Goal: Task Accomplishment & Management: Complete application form

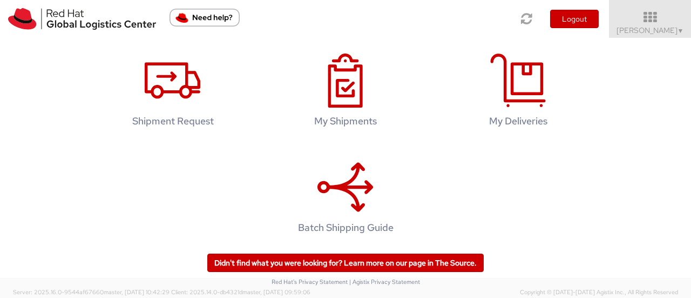
scroll to position [160, 0]
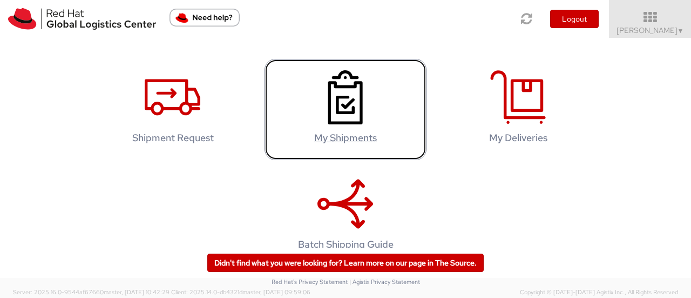
click at [378, 155] on link "My Shipments" at bounding box center [346, 109] width 162 height 101
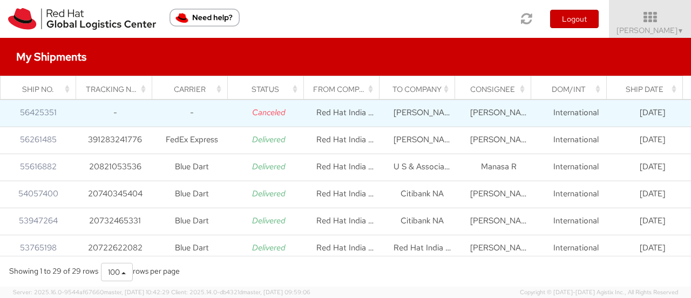
click at [624, 117] on td "08/07/2025" at bounding box center [653, 112] width 77 height 27
click at [277, 114] on icon "Canceled" at bounding box center [268, 112] width 33 height 11
click at [277, 112] on icon "Canceled" at bounding box center [268, 112] width 33 height 11
click at [41, 111] on link "56425351" at bounding box center [38, 112] width 37 height 11
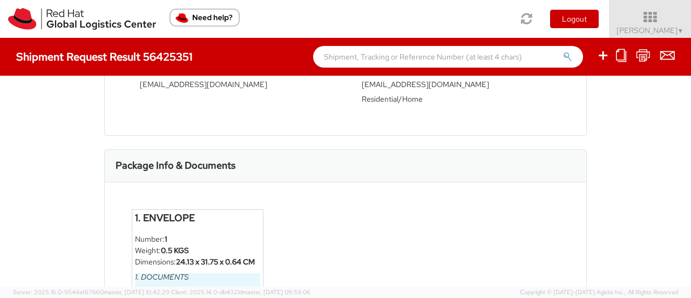
scroll to position [442, 0]
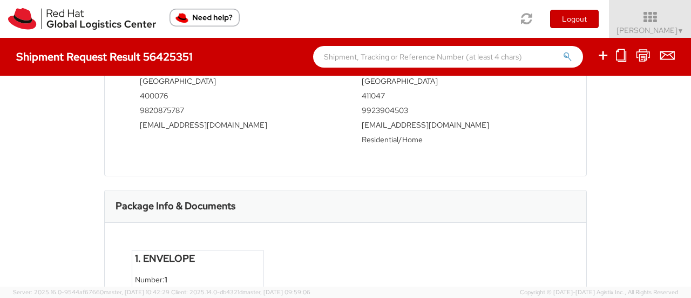
click at [290, 221] on div "Package Info & Documents" at bounding box center [346, 206] width 482 height 32
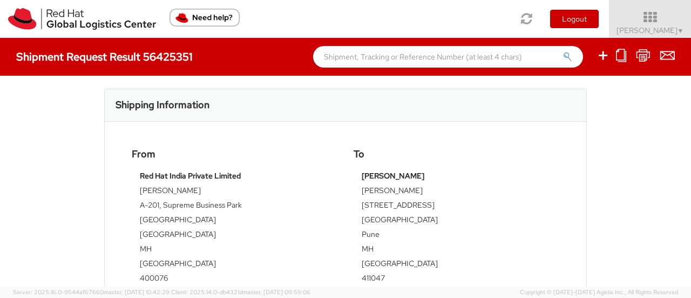
scroll to position [270, 0]
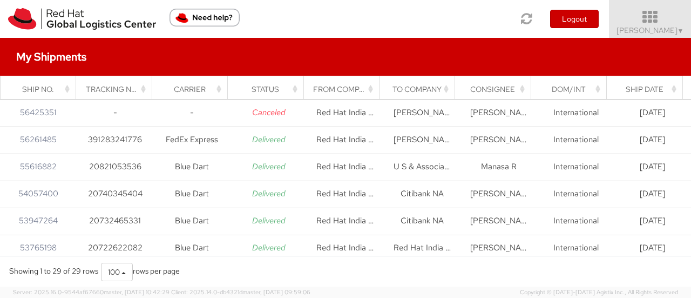
click at [681, 21] on icon at bounding box center [650, 17] width 95 height 15
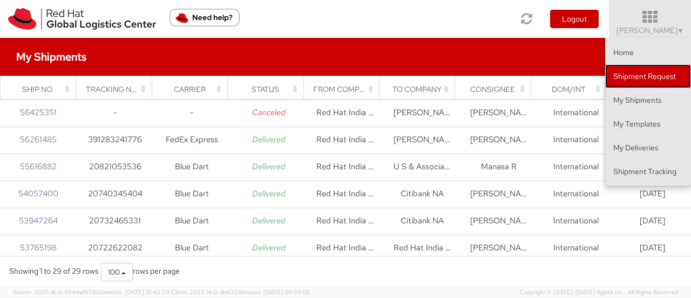
click at [664, 71] on link "Shipment Request" at bounding box center [649, 76] width 86 height 24
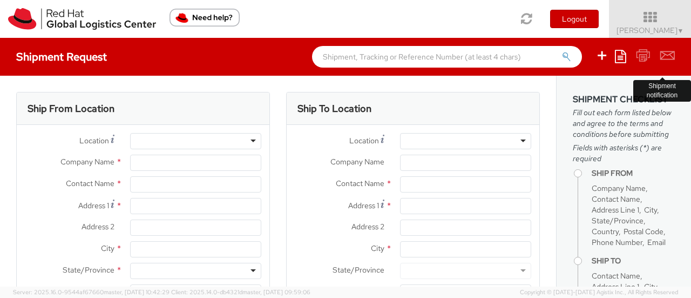
select select
select select "763"
click at [241, 143] on div at bounding box center [195, 141] width 131 height 16
type input "Red Hat India Private Limited"
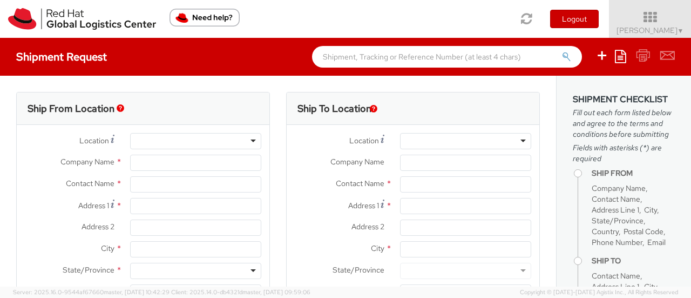
type input "[PERSON_NAME]"
type input "A-201, Supreme Business Park"
type input "Hiranandani Gardens"
type input "MUMBAI"
type input "400076"
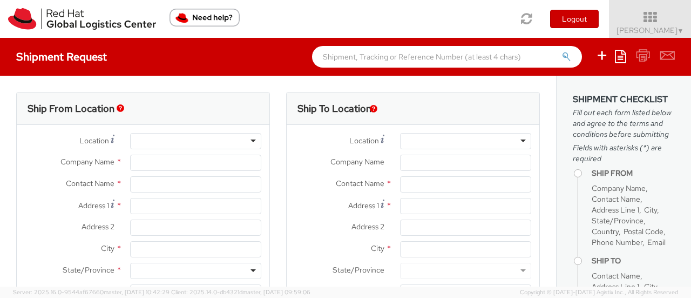
type input "912261147569"
type input "avaidya@redhat.com"
select select "CM"
select select "KGS"
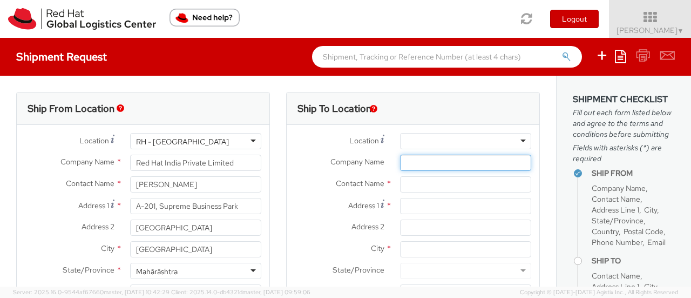
click at [444, 163] on input "Company Name *" at bounding box center [465, 163] width 131 height 16
paste input "Rajasthan Centre of Advanced Technology (R-CAT)"
type input "Rajasthan Centre of Advanced Technology (R-CAT)"
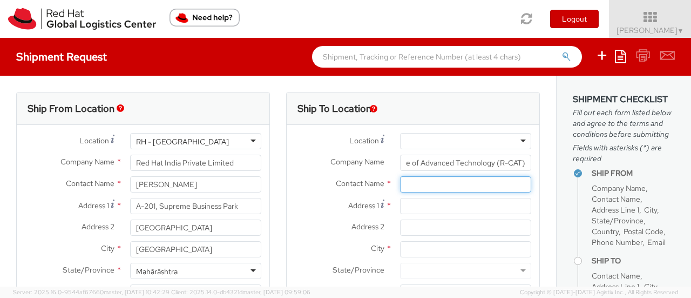
click at [410, 179] on input "text" at bounding box center [465, 184] width 131 height 16
type input "Pawan Khatri"
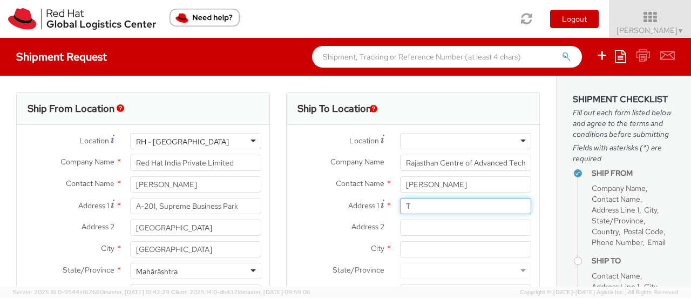
paste input "onk Rd, Panch Batti, Sangram Colony, Ashok Nagar, Jaipur, Rajas"
type input "Tonk Rd, Panch Batti,"
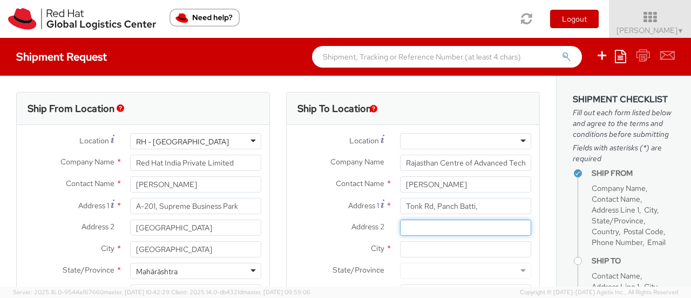
paste input "Sangram Colony, Ashok Nagar, Jaipur, Rajas"
type input "Sangram Colony, Ashok Nagar"
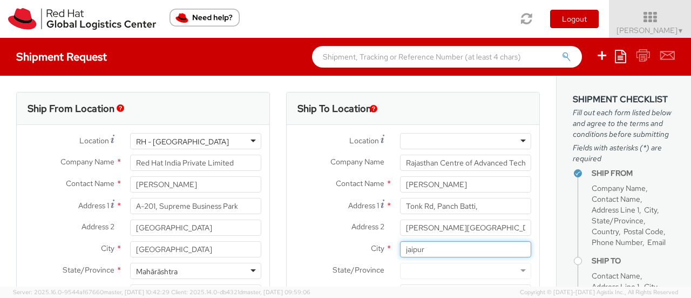
type input "jaipur"
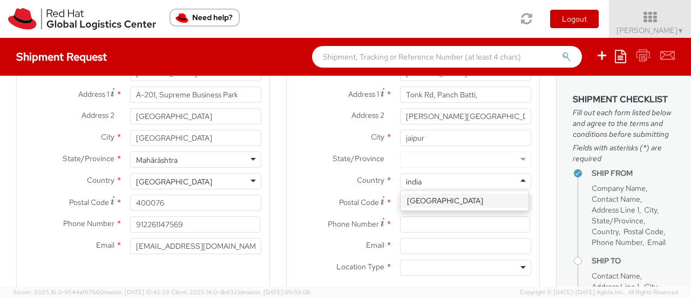
type input "india"
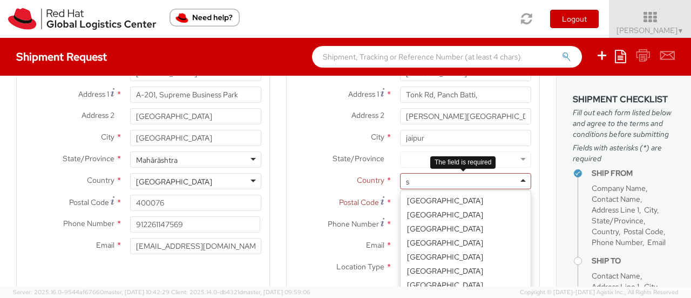
type input "s"
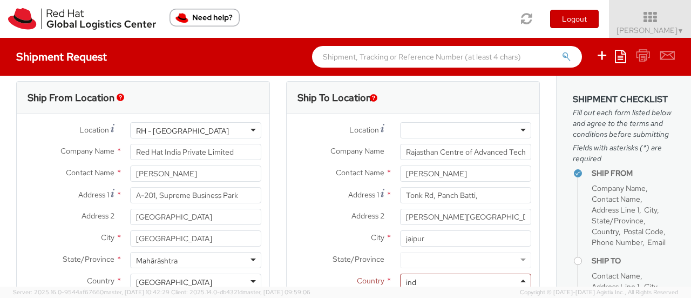
scroll to position [0, 0]
type input "india"
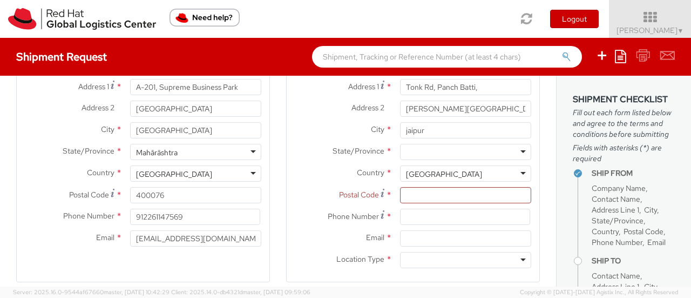
click at [405, 152] on div at bounding box center [465, 152] width 131 height 16
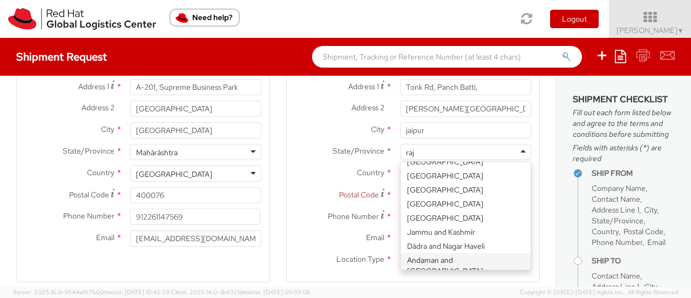
scroll to position [3, 0]
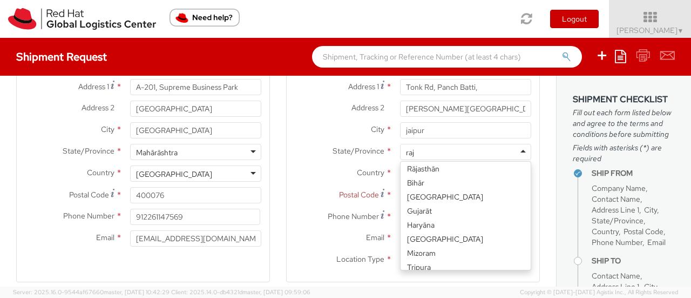
type input "raja"
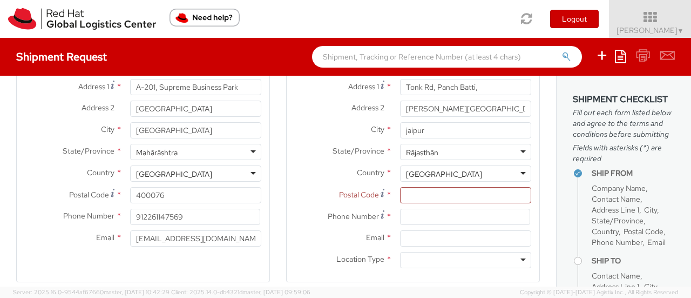
scroll to position [0, 0]
click at [455, 193] on input "Postal Code *" at bounding box center [465, 195] width 131 height 16
paste input "302007"
type input "302007"
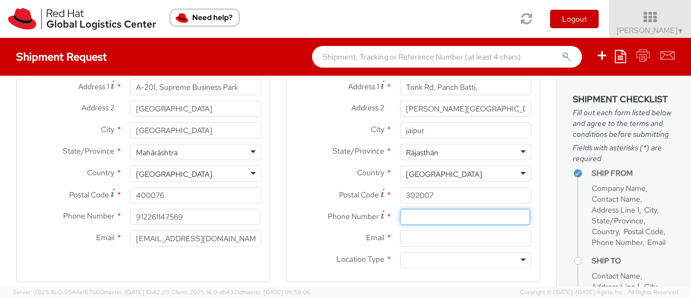
click at [420, 219] on input at bounding box center [465, 217] width 130 height 16
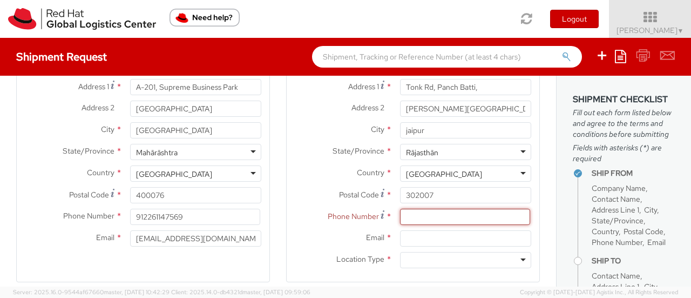
paste input "9783696999"
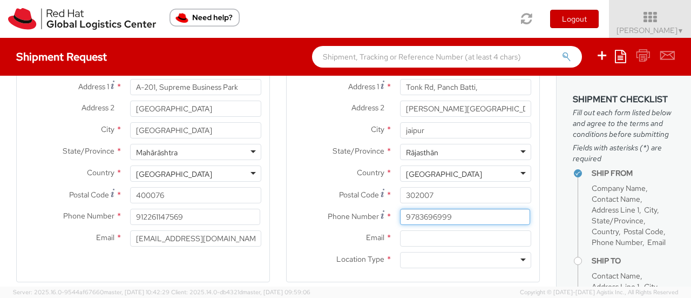
type input "9783696999"
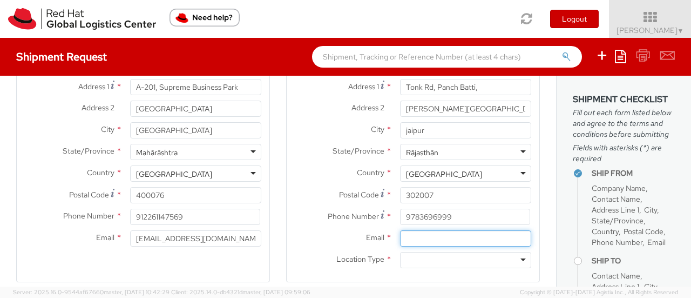
click at [417, 240] on input "Email *" at bounding box center [465, 238] width 131 height 16
paste input "inforcat@rajasthan.gov.in"
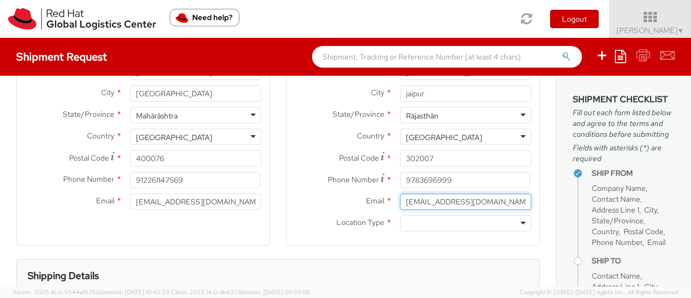
scroll to position [173, 0]
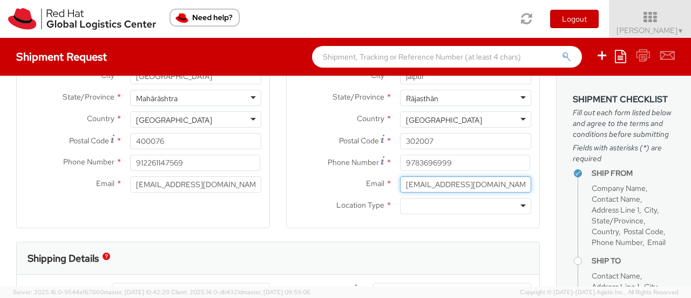
type input "inforcat@rajasthan.gov.in"
click at [465, 199] on div at bounding box center [465, 206] width 131 height 16
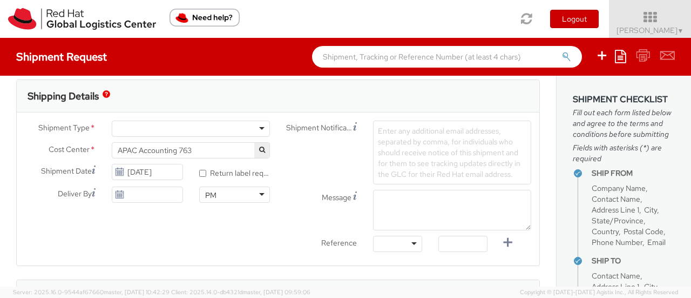
click at [166, 124] on div at bounding box center [191, 128] width 158 height 16
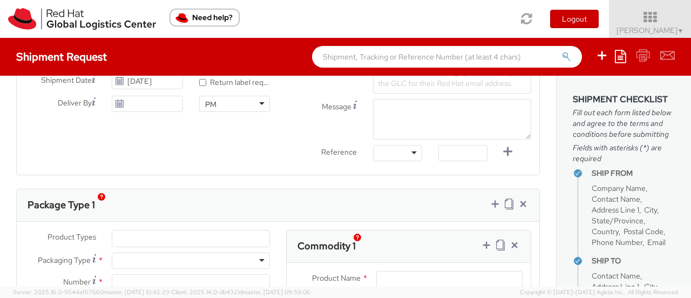
scroll to position [443, 0]
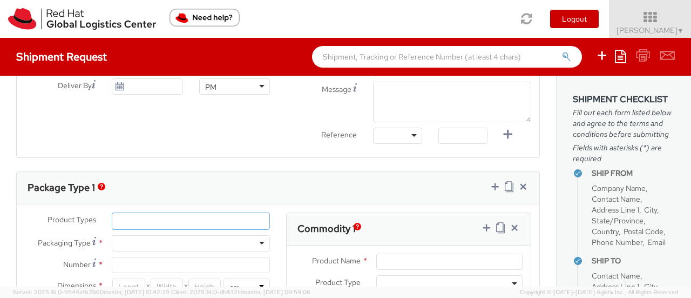
click at [242, 214] on ul at bounding box center [190, 221] width 157 height 16
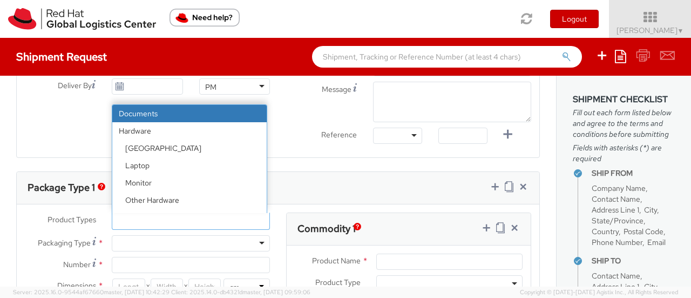
select select "DOCUMENT"
type input "Documents"
select select "DOCUMENT"
type input "1.00"
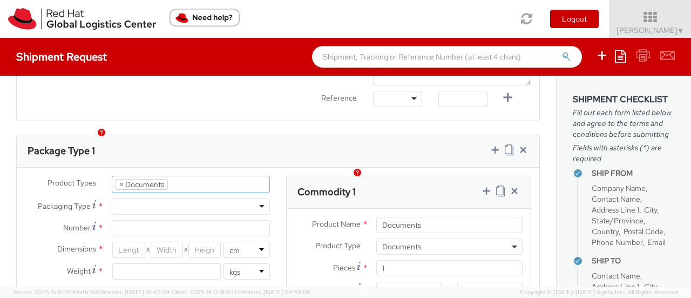
scroll to position [497, 0]
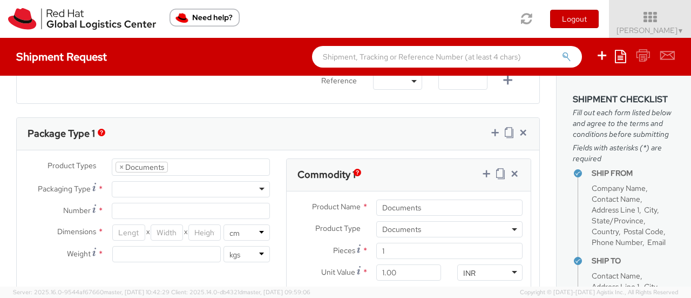
click at [270, 187] on div "Envelope Your Packaging" at bounding box center [191, 189] width 174 height 16
click at [258, 188] on div at bounding box center [191, 189] width 158 height 16
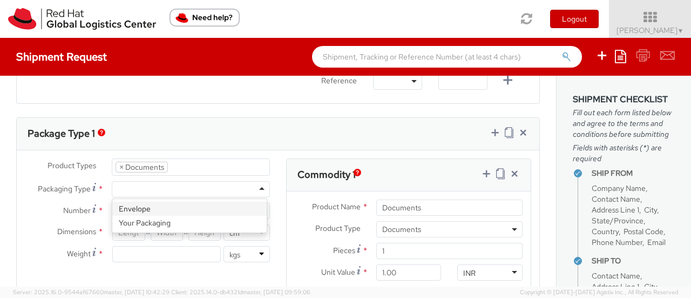
type input "1"
type input "24.13"
type input "31.75"
type input "0.64"
type input "0.5"
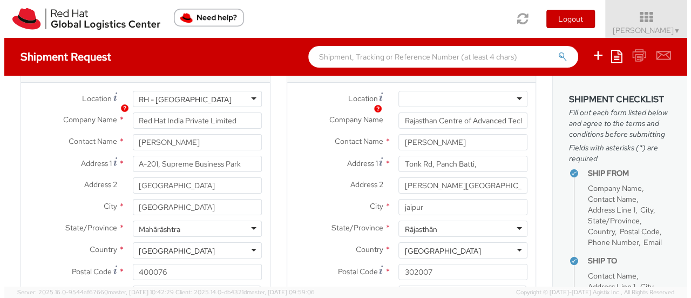
scroll to position [0, 0]
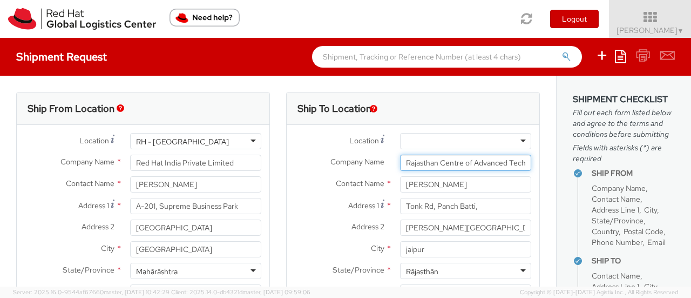
click at [402, 162] on input "Rajasthan Centre of Advanced Technology (R-CAT)" at bounding box center [465, 163] width 131 height 16
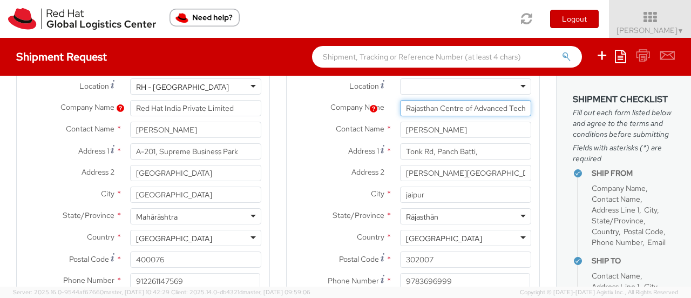
scroll to position [108, 0]
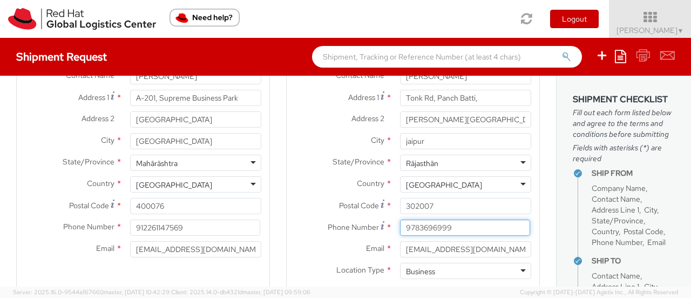
drag, startPoint x: 461, startPoint y: 226, endPoint x: 368, endPoint y: 234, distance: 93.8
click at [368, 234] on div "Phone Number * 9783696999" at bounding box center [413, 227] width 253 height 16
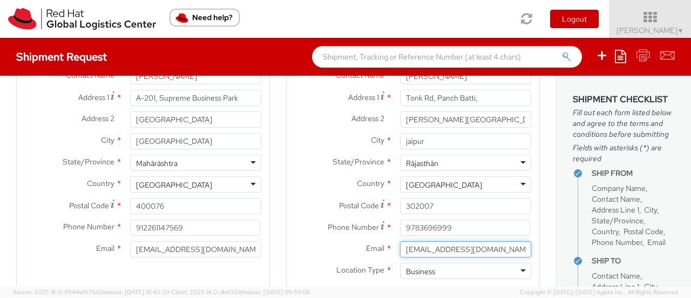
drag, startPoint x: 496, startPoint y: 250, endPoint x: 352, endPoint y: 247, distance: 143.7
click at [352, 247] on div "Email * inforcat@rajasthan.gov.in" at bounding box center [413, 249] width 253 height 16
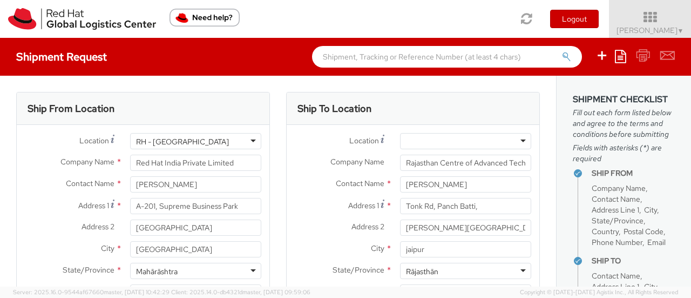
scroll to position [0, 0]
drag, startPoint x: 470, startPoint y: 182, endPoint x: 434, endPoint y: 183, distance: 36.2
click at [434, 183] on input "Pawan Khatri" at bounding box center [465, 184] width 131 height 16
drag, startPoint x: 493, startPoint y: 207, endPoint x: 377, endPoint y: 197, distance: 116.6
click at [377, 198] on div "Address 1 * Tonk Rd, Panch Batti," at bounding box center [413, 206] width 253 height 16
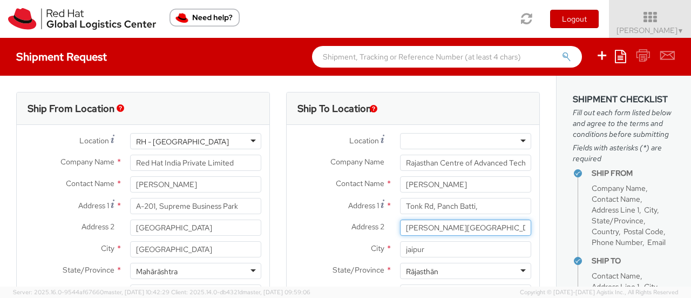
drag, startPoint x: 503, startPoint y: 229, endPoint x: 337, endPoint y: 217, distance: 166.9
click at [337, 217] on div "Location * RH - Amsterdam - MSO RH - Amsterdam Data Center RH - Ashburn Data Ce…" at bounding box center [413, 262] width 253 height 259
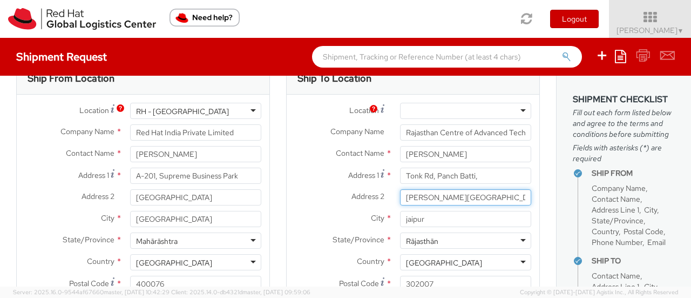
scroll to position [54, 0]
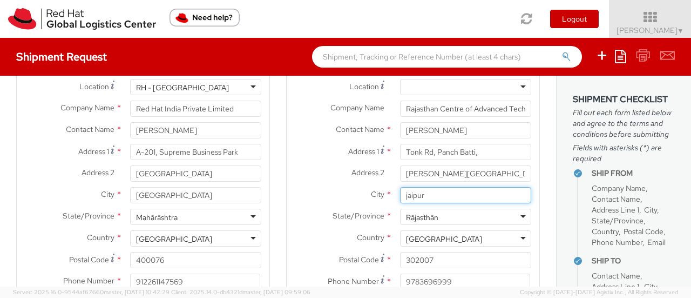
drag, startPoint x: 418, startPoint y: 192, endPoint x: 378, endPoint y: 192, distance: 40.0
click at [379, 192] on div "City * jaipur" at bounding box center [413, 195] width 253 height 16
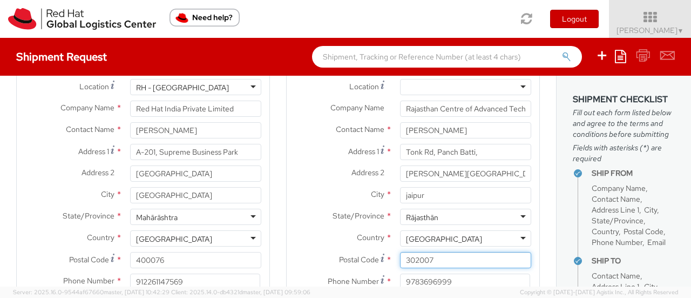
drag, startPoint x: 446, startPoint y: 258, endPoint x: 359, endPoint y: 258, distance: 87.0
click at [359, 258] on div "Postal Code * 302007" at bounding box center [413, 260] width 253 height 16
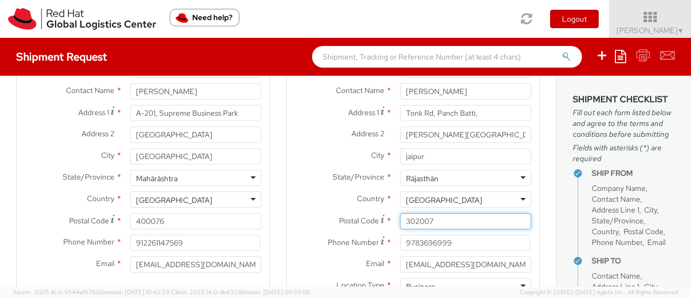
scroll to position [108, 0]
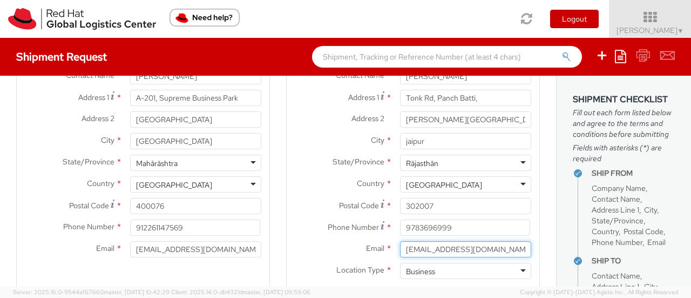
drag, startPoint x: 488, startPoint y: 248, endPoint x: 348, endPoint y: 249, distance: 139.9
click at [348, 249] on div "Email * inforcat@rajasthan.gov.in" at bounding box center [413, 249] width 253 height 16
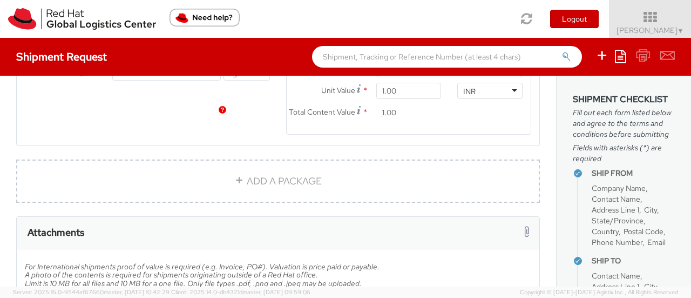
scroll to position [756, 0]
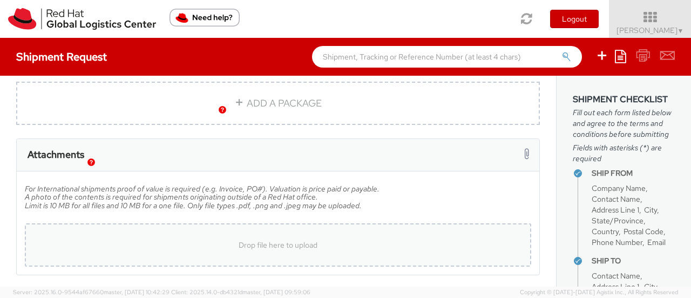
click at [249, 246] on div "Drop file here to upload" at bounding box center [277, 245] width 489 height 26
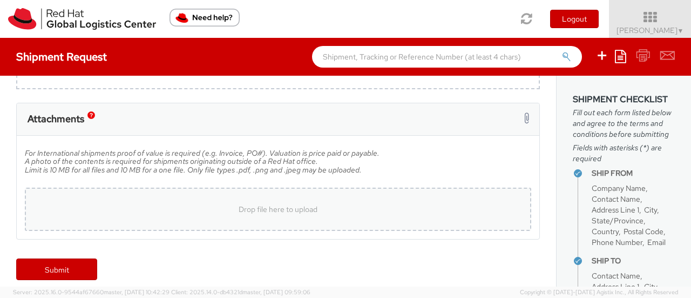
scroll to position [808, 0]
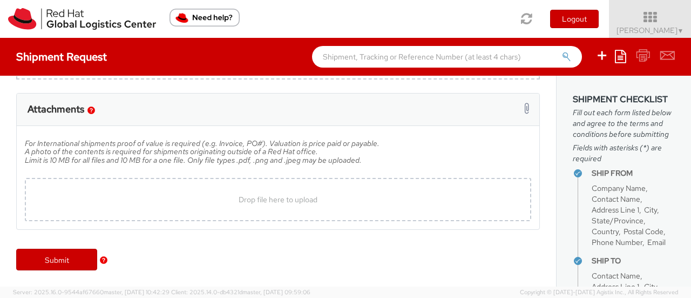
click at [106, 261] on img "button" at bounding box center [104, 260] width 8 height 8
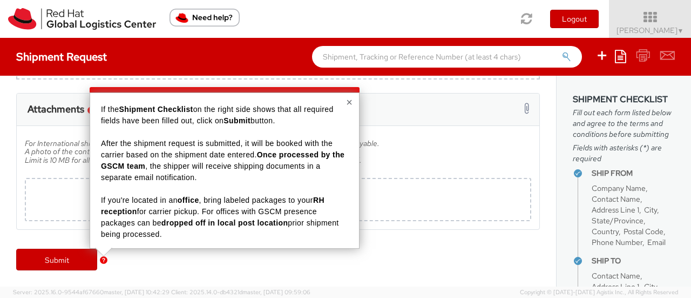
click at [106, 261] on img "button" at bounding box center [104, 260] width 8 height 8
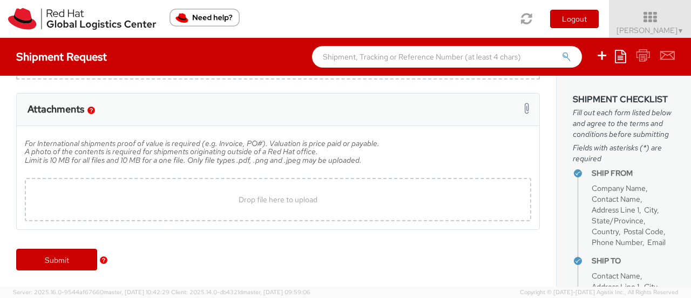
click at [524, 105] on div "Attachments" at bounding box center [278, 109] width 523 height 32
click at [521, 111] on div at bounding box center [525, 110] width 8 height 16
click at [402, 217] on div "Drop file here to upload" at bounding box center [278, 199] width 507 height 43
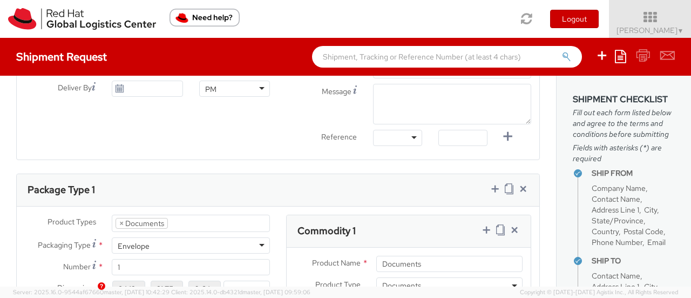
scroll to position [279, 0]
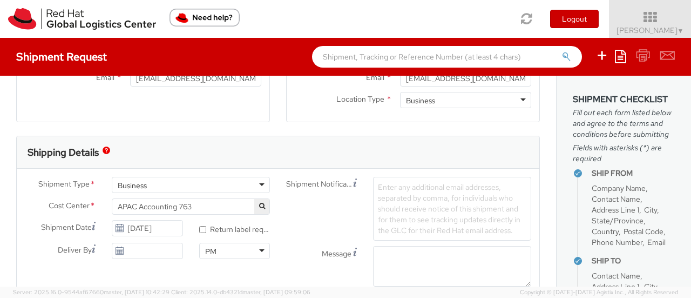
click at [218, 182] on div "Business" at bounding box center [191, 185] width 158 height 16
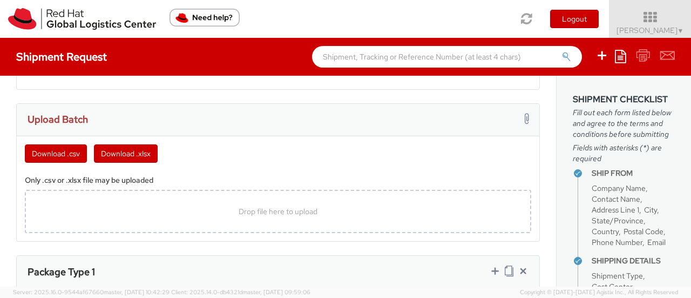
scroll to position [549, 0]
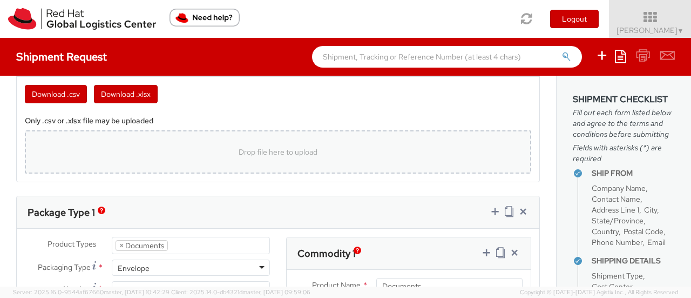
click at [248, 160] on div "Drop file here to upload" at bounding box center [277, 152] width 489 height 26
type input "C:\fakepath\template (11).xlsx"
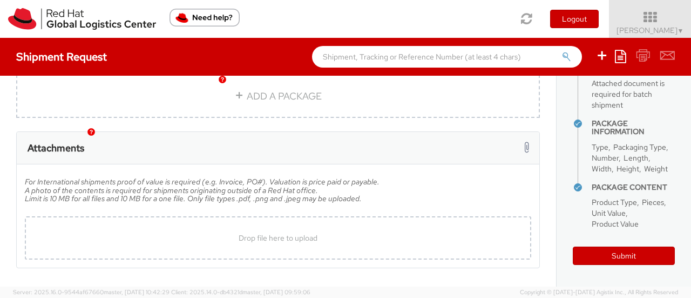
scroll to position [1024, 0]
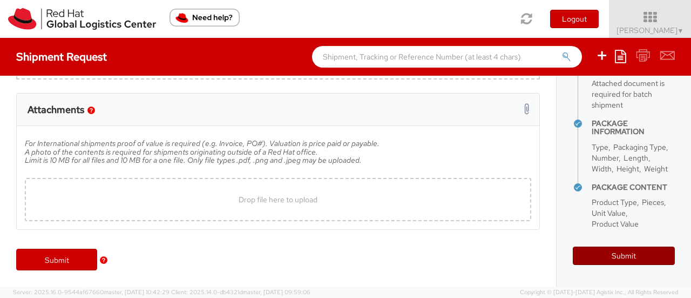
click at [603, 259] on button "Submit" at bounding box center [624, 255] width 102 height 18
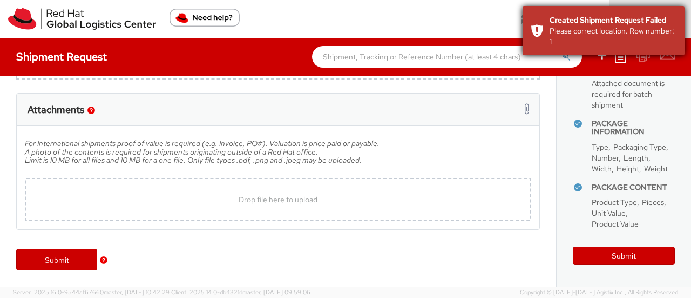
click at [652, 35] on div "Please correct location. Row number: 1" at bounding box center [613, 36] width 127 height 22
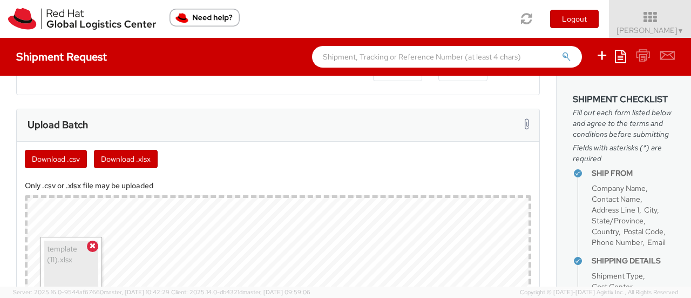
scroll to position [592, 0]
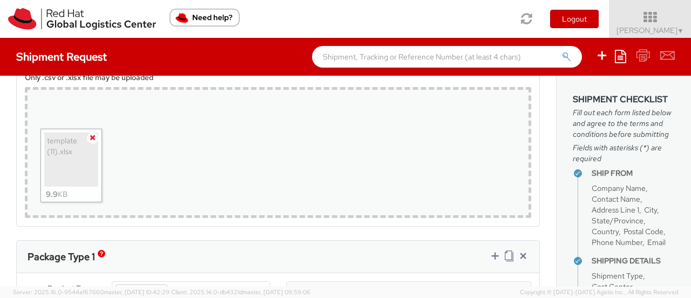
click at [96, 135] on span at bounding box center [92, 137] width 11 height 11
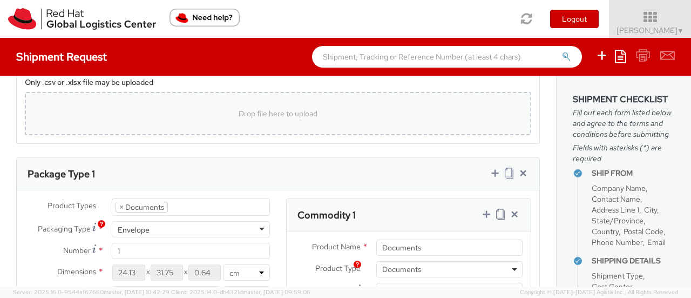
scroll to position [527, 0]
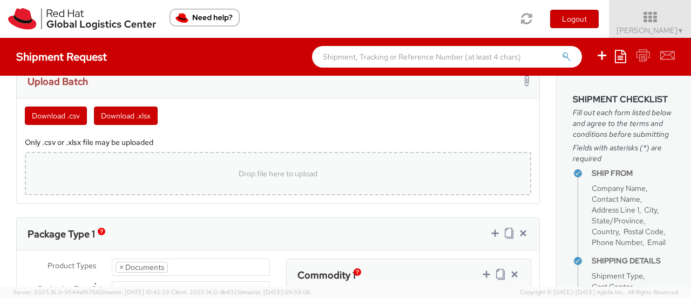
click at [201, 181] on div "Drop file here to upload" at bounding box center [277, 173] width 489 height 26
type input "C:\fakepath\template (11).xlsx"
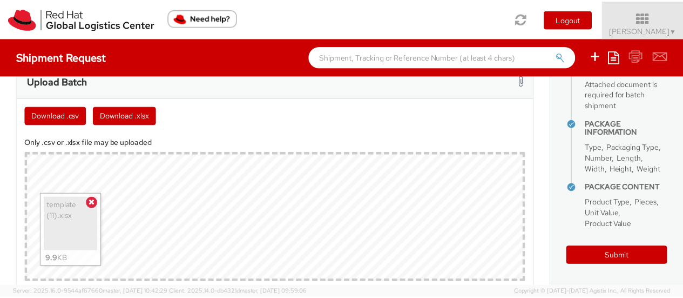
scroll to position [300, 0]
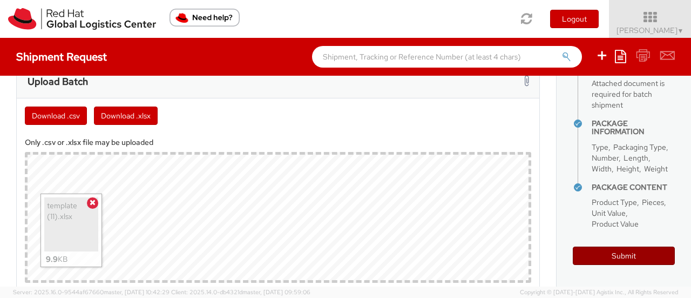
click at [602, 254] on button "Submit" at bounding box center [624, 255] width 102 height 18
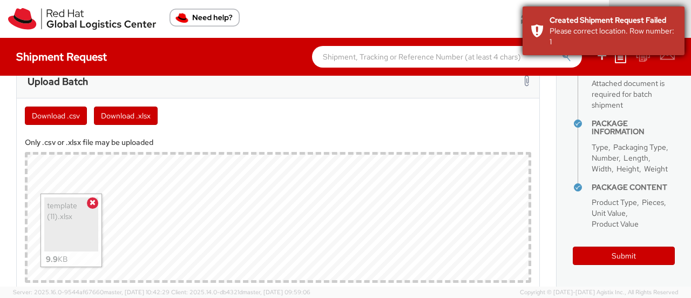
click at [616, 35] on div "Please correct location. Row number: 1" at bounding box center [613, 36] width 127 height 22
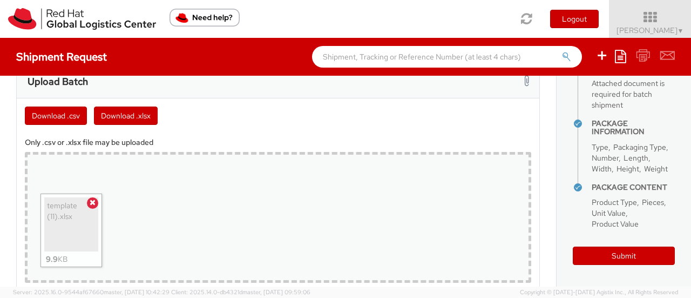
click at [88, 193] on div "template (11).xlsx 9.9 KB" at bounding box center [72, 229] width 62 height 73
click at [98, 199] on div "template (11).xlsx 9.9 KB" at bounding box center [72, 229] width 62 height 73
click at [90, 197] on span at bounding box center [92, 202] width 11 height 11
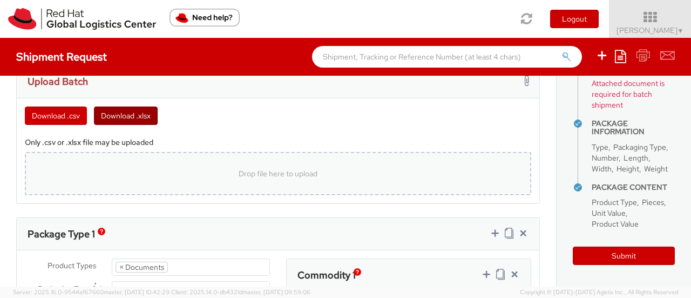
click at [130, 109] on button "Download .xlsx" at bounding box center [126, 115] width 64 height 18
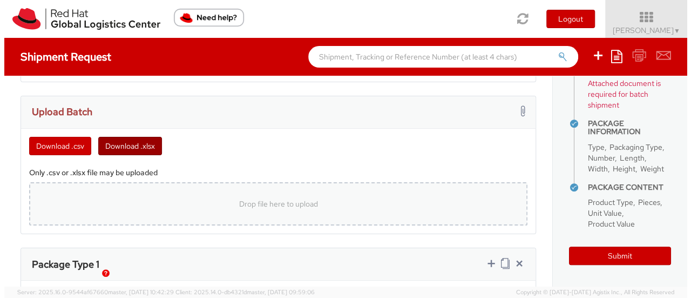
scroll to position [486, 0]
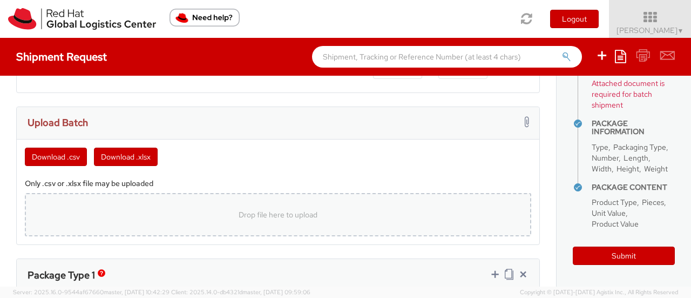
click at [179, 220] on div "Drop file here to upload" at bounding box center [277, 215] width 489 height 26
type input "C:\fakepath\template (13).xlsx"
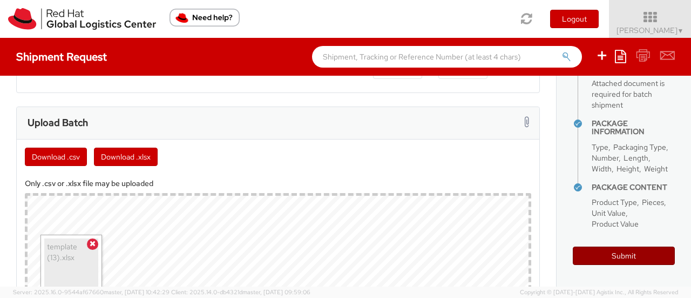
click at [599, 257] on button "Submit" at bounding box center [624, 255] width 102 height 18
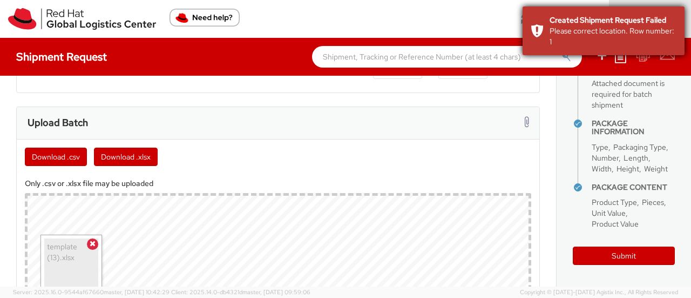
click at [576, 22] on div "Created Shipment Request Failed" at bounding box center [613, 20] width 127 height 11
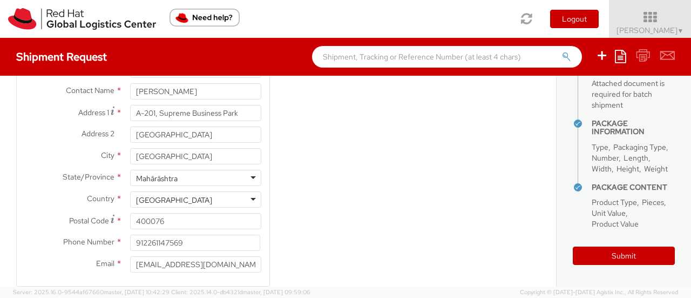
scroll to position [0, 0]
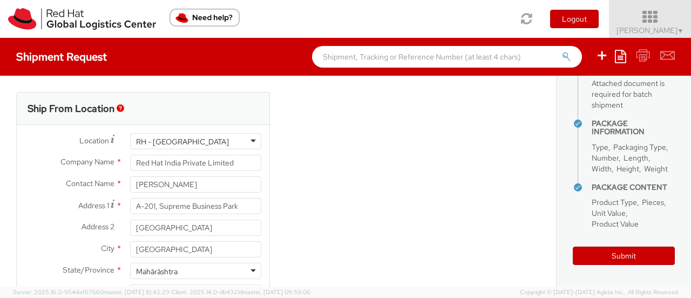
click at [649, 17] on icon at bounding box center [650, 17] width 95 height 15
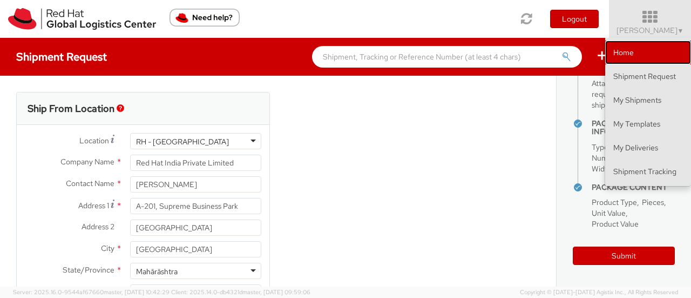
click at [652, 57] on link "Home" at bounding box center [649, 53] width 86 height 24
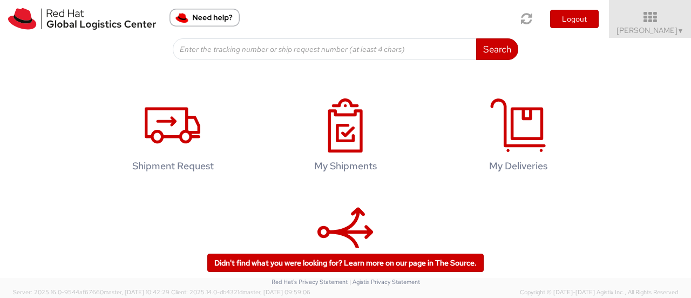
scroll to position [162, 0]
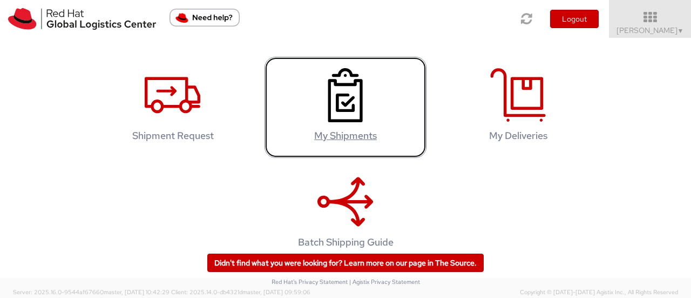
click at [349, 141] on h4 "My Shipments" at bounding box center [345, 135] width 139 height 11
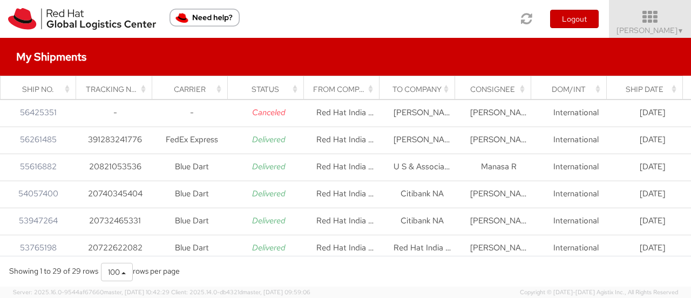
click at [670, 26] on span "Ankita Vaidya ▼" at bounding box center [651, 30] width 68 height 10
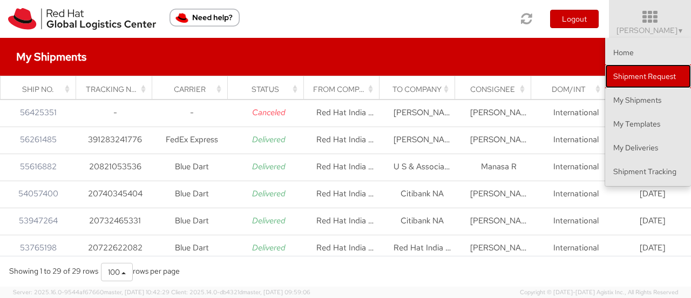
click at [654, 82] on link "Shipment Request" at bounding box center [649, 76] width 86 height 24
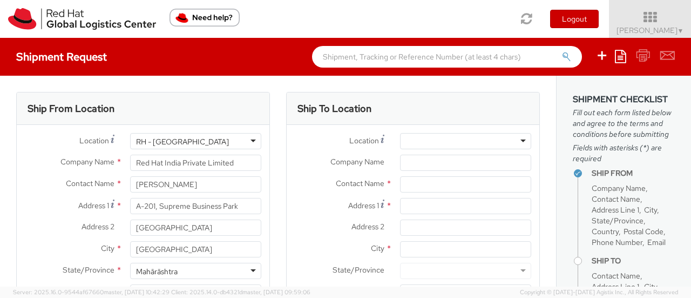
select select "CM"
select select "KGS"
select select
select select "763"
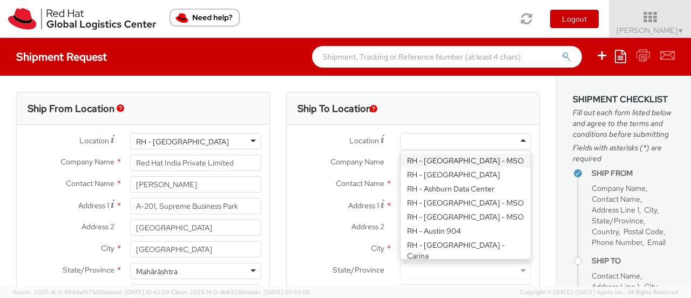
click at [442, 137] on div at bounding box center [465, 141] width 131 height 16
click at [331, 164] on span "Company Name" at bounding box center [358, 162] width 54 height 10
click at [400, 164] on input "Company Name *" at bounding box center [465, 163] width 131 height 16
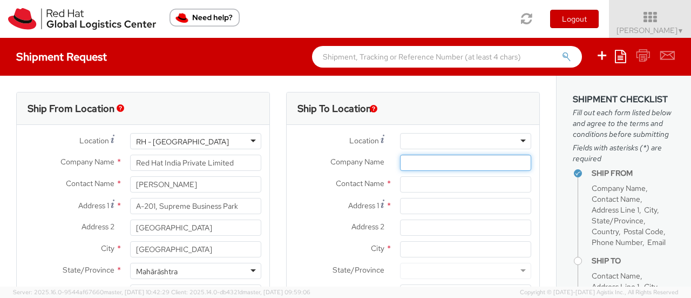
click at [439, 160] on input "Company Name *" at bounding box center [465, 163] width 131 height 16
paste input "Rajasthan Centre of Advanced Technology (R-CAT)"
type input "Rajasthan Centre of Advanced Technology (R-CAT)"
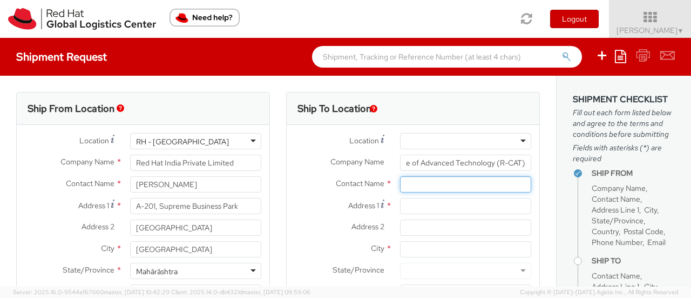
scroll to position [0, 0]
paste input "Pawan Khatri"
type input "Pawan Khatri"
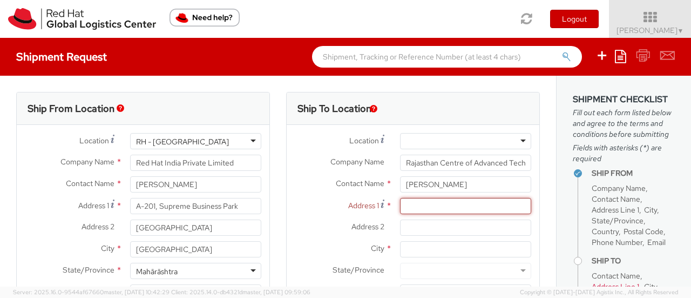
paste input "Tonk Rd, Panch Batti,"
type input "Tonk Rd, Panch Batti,"
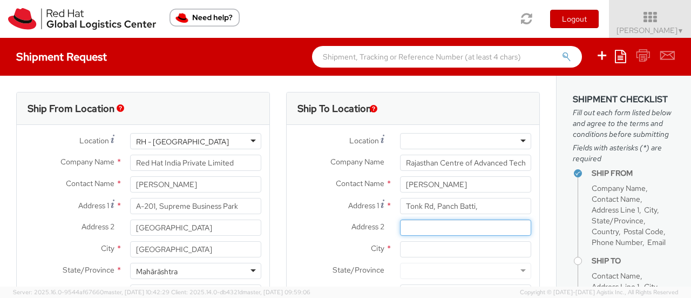
paste input "Sangram Colony, Ashok Nagar"
type input "Sangram Colony, Ashok Nagar"
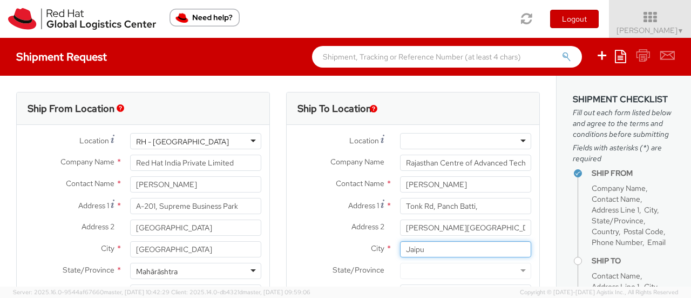
type input "Jaipu"
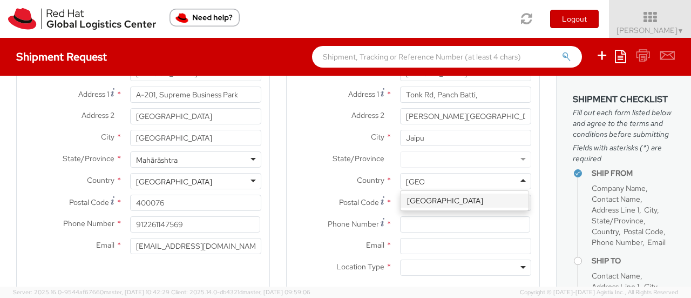
type input "India"
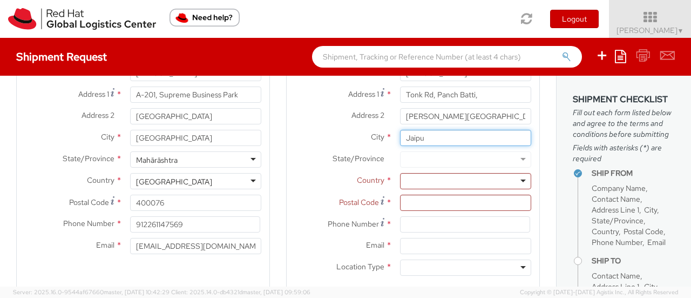
click at [433, 137] on input "Jaipu" at bounding box center [465, 138] width 131 height 16
type input "Jaipur"
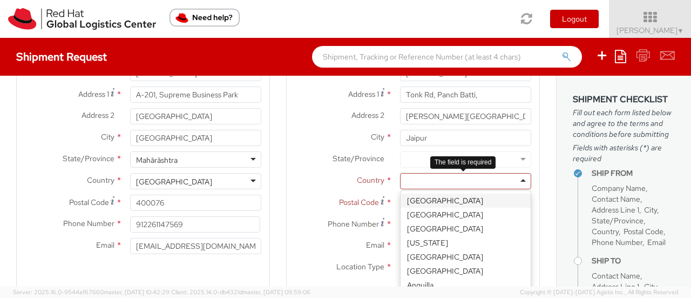
click at [417, 180] on div at bounding box center [465, 181] width 131 height 16
type input "indi"
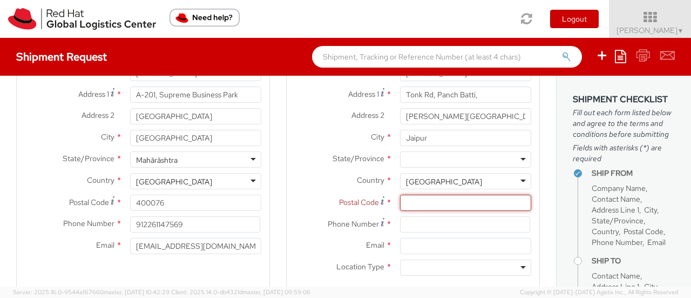
paste input "302007"
click at [415, 202] on input "302007" at bounding box center [465, 202] width 131 height 16
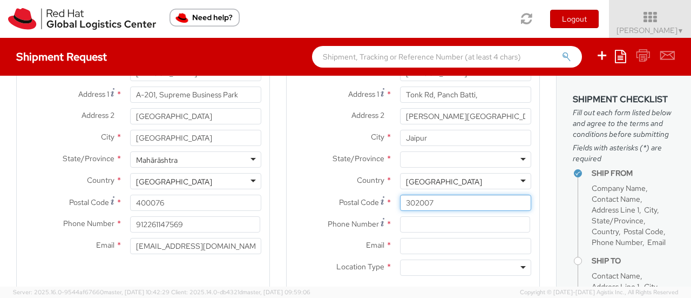
type input "302007"
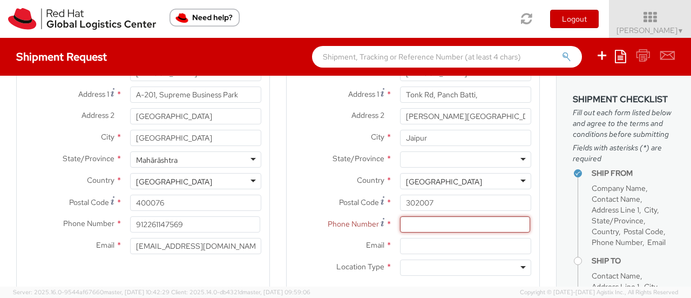
paste input "9783696999"
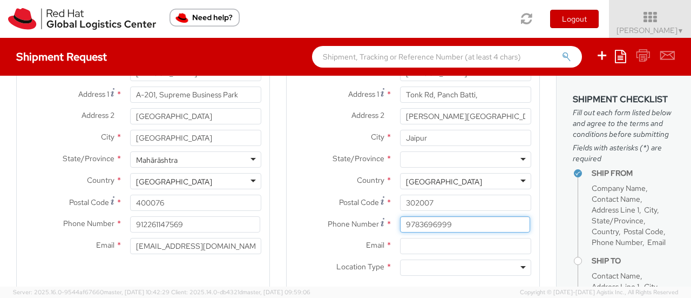
type input "9783696999"
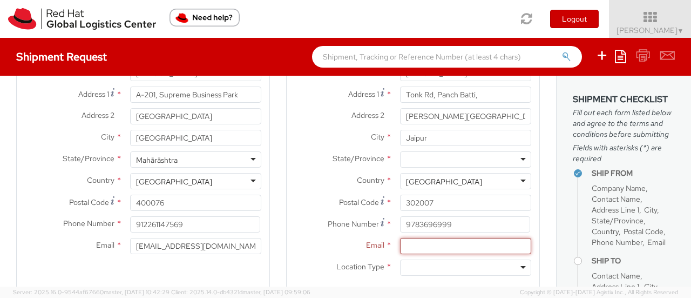
paste input "inforcat@rajasthan.gov.in"
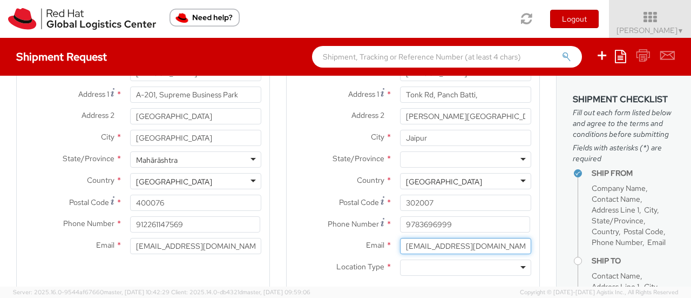
type input "inforcat@rajasthan.gov.in"
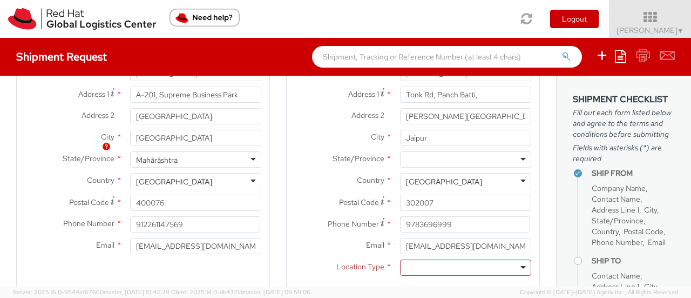
scroll to position [282, 0]
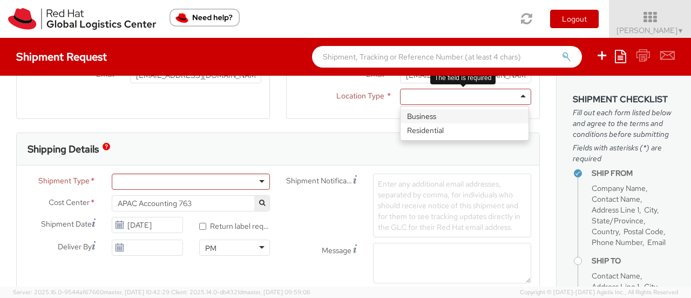
click at [453, 97] on div at bounding box center [465, 97] width 131 height 16
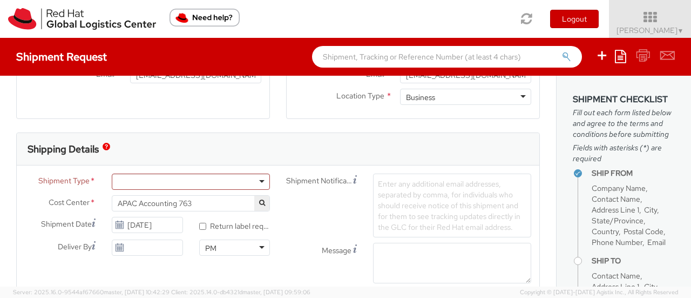
click at [237, 193] on div "Shipment Type * Batch Business" at bounding box center [147, 184] width 261 height 22
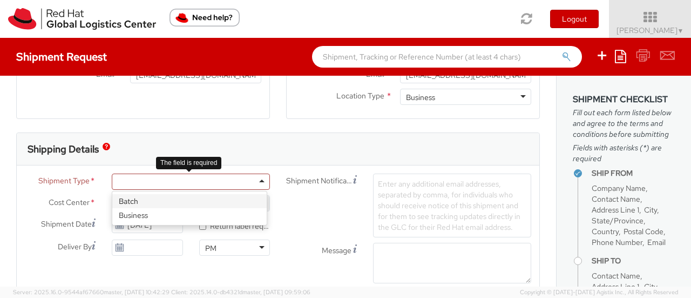
click at [234, 187] on div at bounding box center [191, 181] width 158 height 16
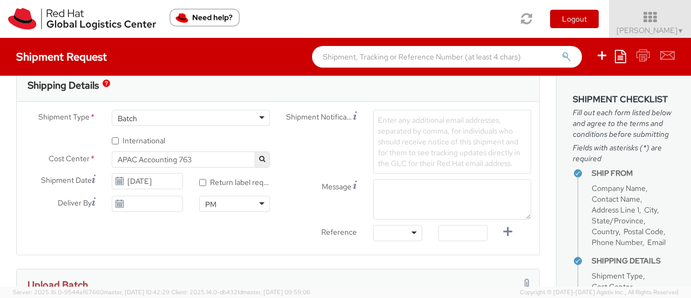
scroll to position [162, 0]
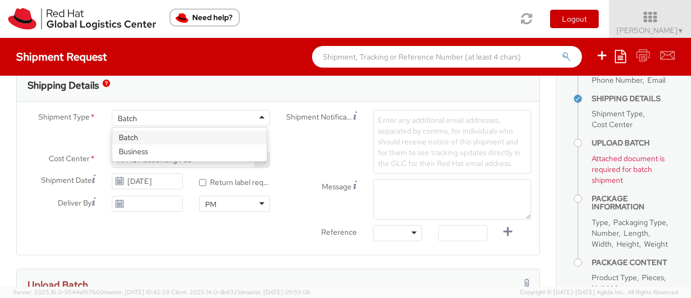
click at [246, 123] on div "Batch" at bounding box center [191, 118] width 158 height 16
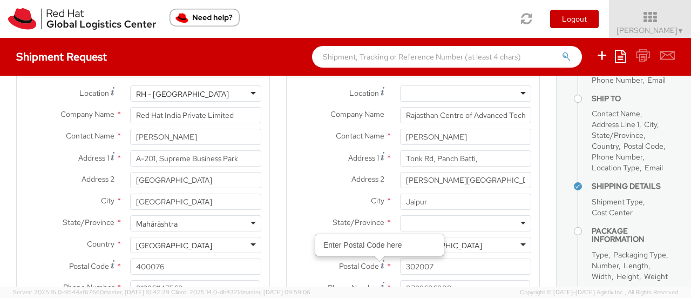
scroll to position [108, 0]
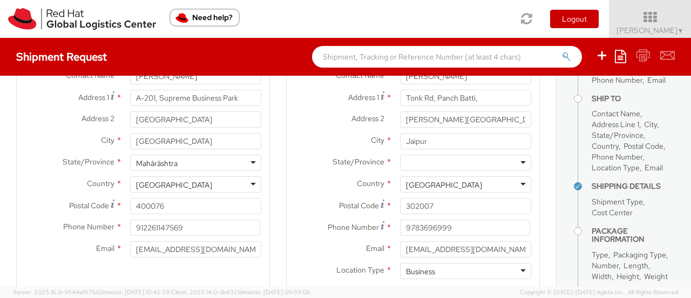
click at [419, 162] on div at bounding box center [465, 163] width 131 height 16
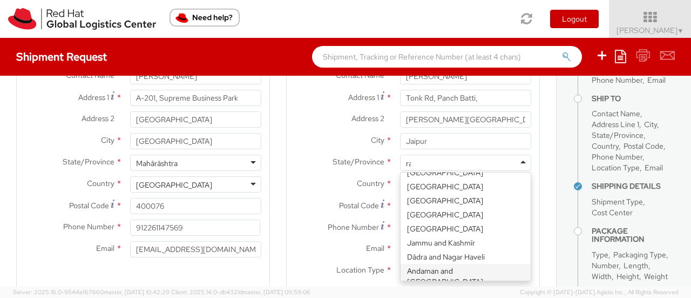
scroll to position [3, 0]
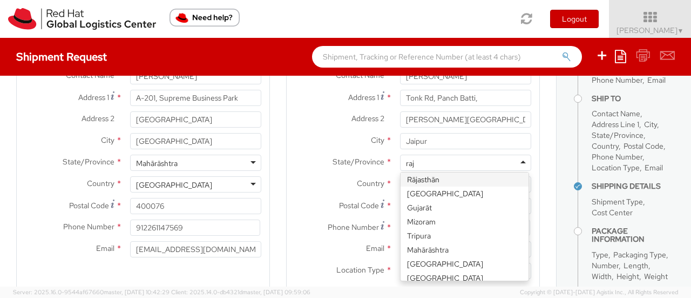
type input "raja"
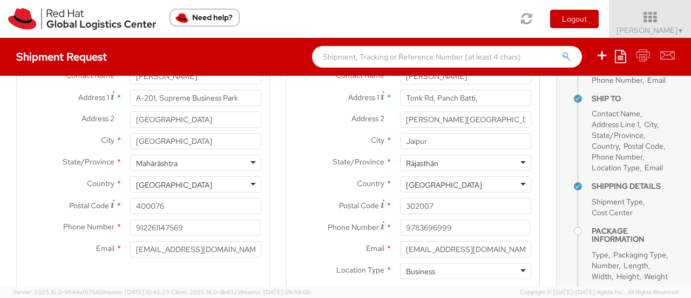
scroll to position [324, 0]
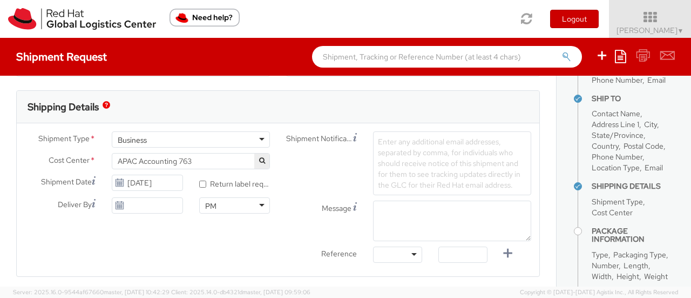
click at [229, 133] on div "Business" at bounding box center [191, 139] width 158 height 16
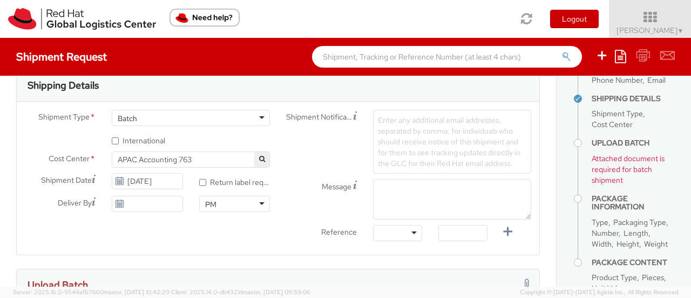
scroll to position [486, 0]
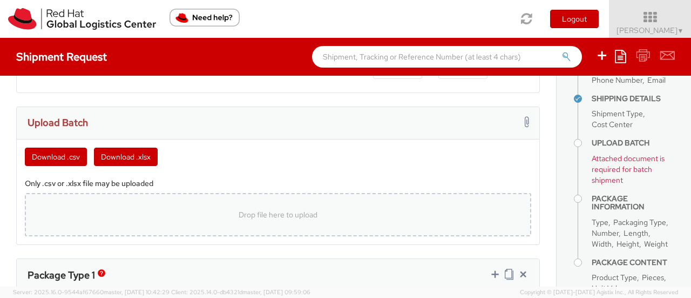
click at [210, 219] on div "Drop file here to upload" at bounding box center [277, 215] width 489 height 26
type input "C:\fakepath\template (12).xlsx"
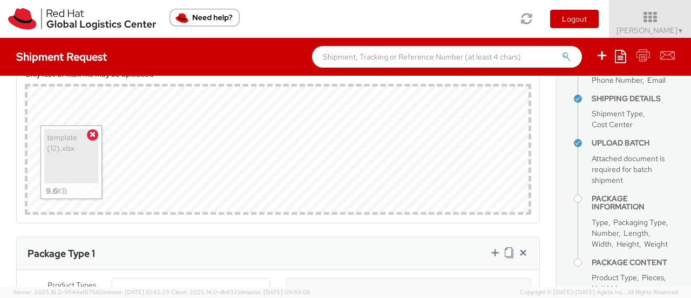
scroll to position [702, 0]
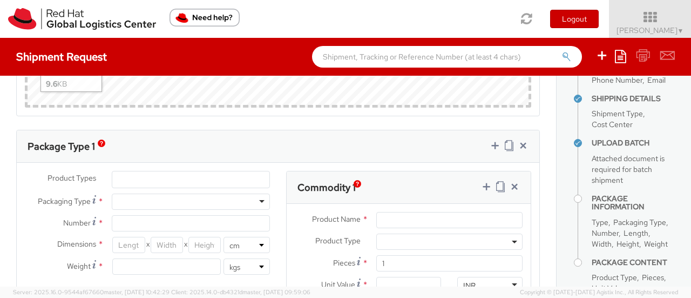
click at [220, 177] on ul at bounding box center [190, 179] width 157 height 16
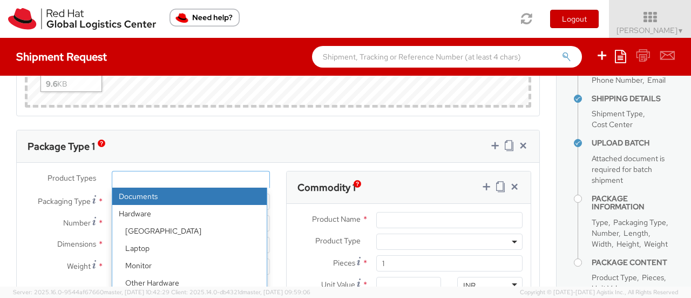
click at [201, 183] on ul at bounding box center [190, 179] width 157 height 16
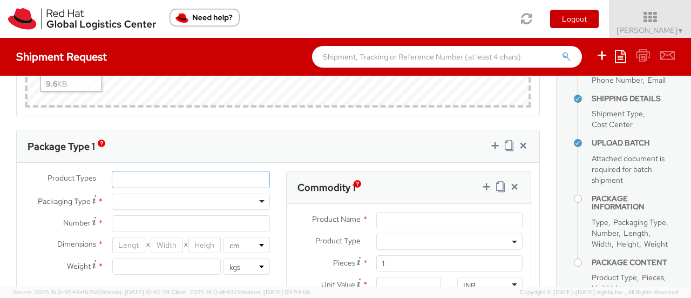
click at [203, 179] on ul at bounding box center [190, 179] width 157 height 16
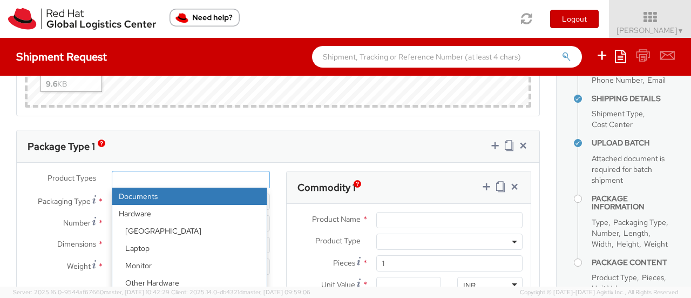
select select "DOCUMENT"
type input "Documents"
select select "DOCUMENT"
type input "1.00"
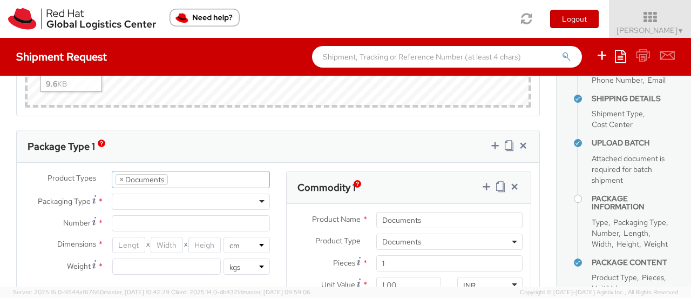
click at [205, 196] on div at bounding box center [191, 201] width 158 height 16
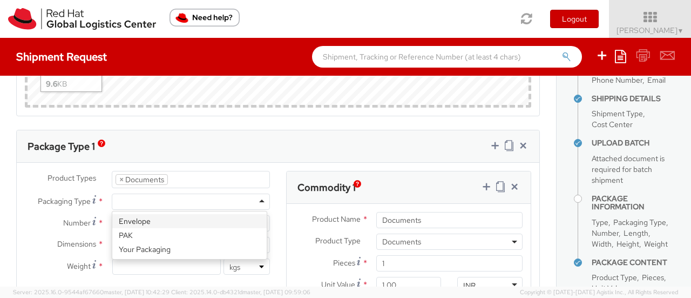
type input "1"
type input "24.13"
type input "31.75"
type input "0.64"
type input "0.5"
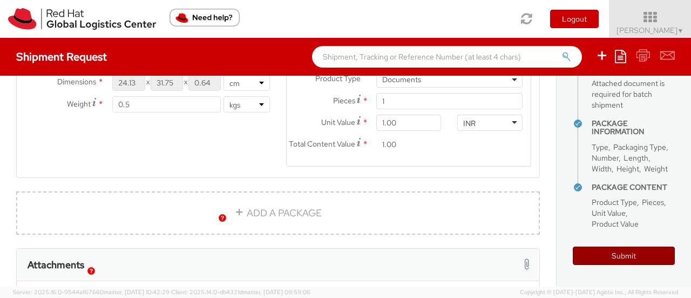
scroll to position [300, 0]
click at [650, 256] on button "Submit" at bounding box center [624, 255] width 102 height 18
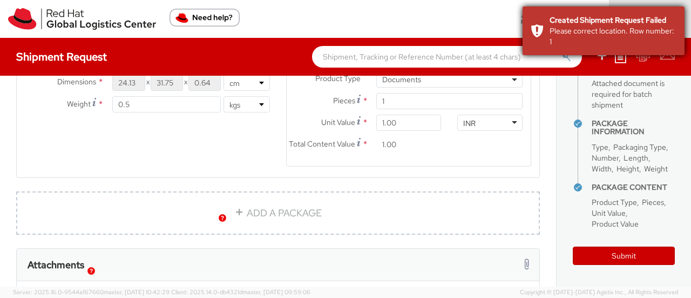
click at [605, 46] on div "Please correct location. Row number: 1" at bounding box center [613, 36] width 127 height 22
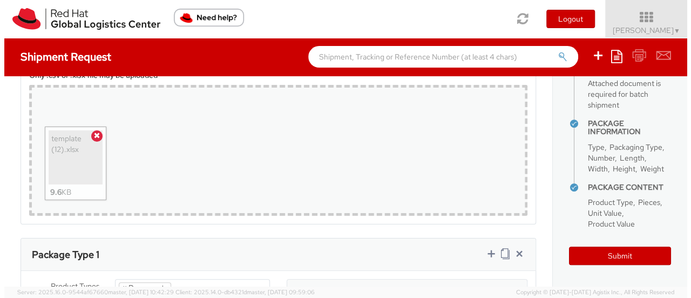
scroll to position [594, 0]
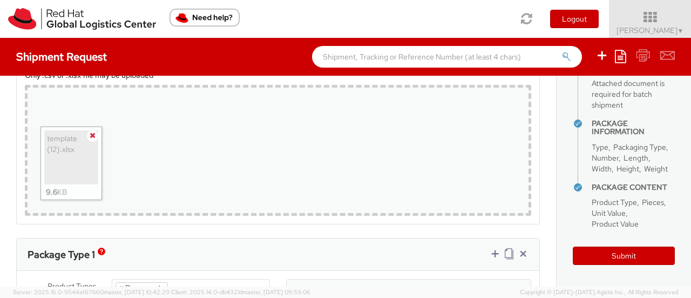
click at [90, 131] on icon at bounding box center [93, 135] width 6 height 8
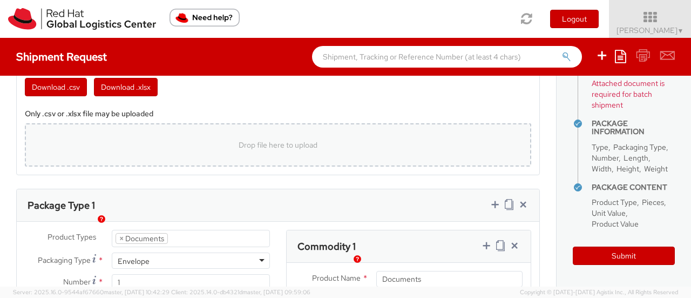
scroll to position [540, 0]
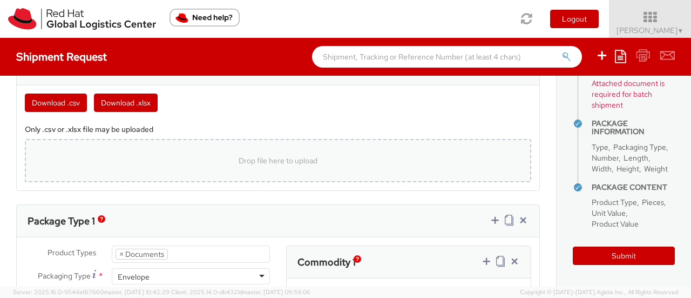
click at [188, 154] on div "Drop file here to upload" at bounding box center [277, 160] width 489 height 26
type input "C:\fakepath\template (12).xlsx"
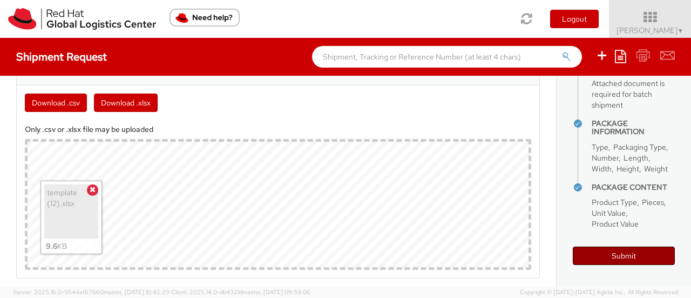
click at [600, 259] on button "Submit" at bounding box center [624, 255] width 102 height 18
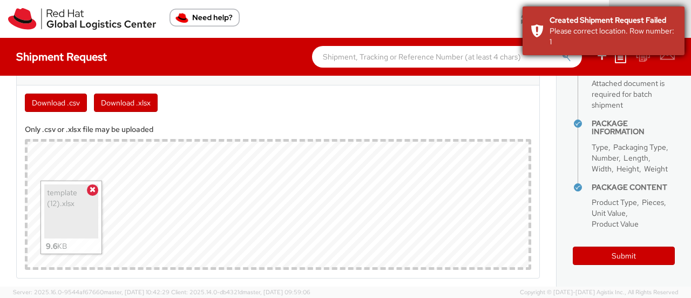
click at [623, 19] on div "Created Shipment Request Failed" at bounding box center [613, 20] width 127 height 11
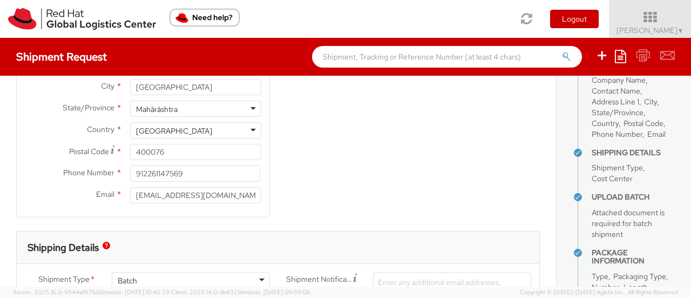
scroll to position [0, 0]
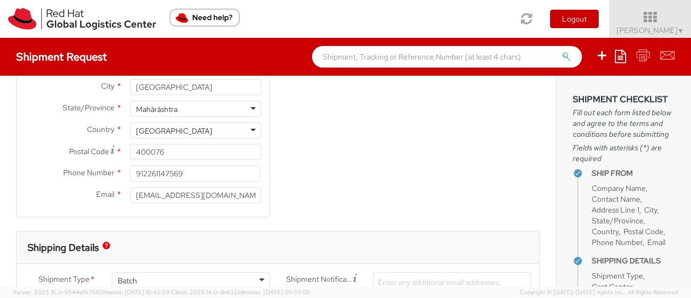
click at [608, 177] on h4 "Ship From" at bounding box center [633, 173] width 83 height 8
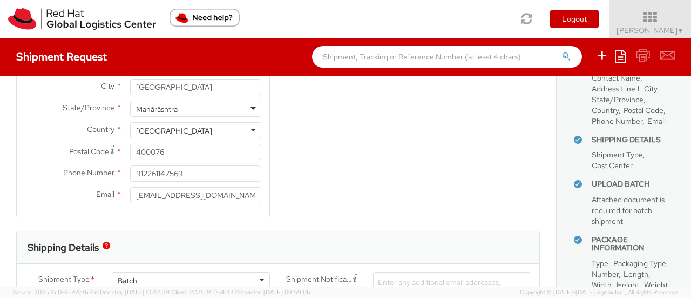
scroll to position [216, 0]
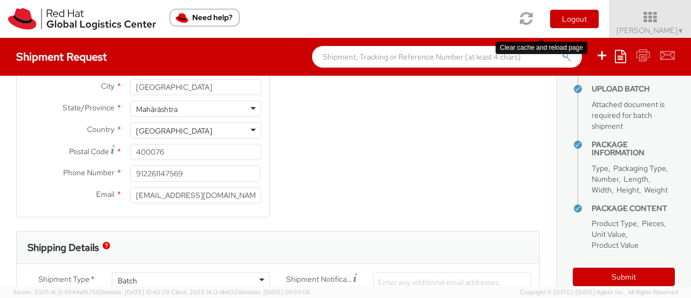
click at [534, 15] on icon at bounding box center [527, 18] width 13 height 15
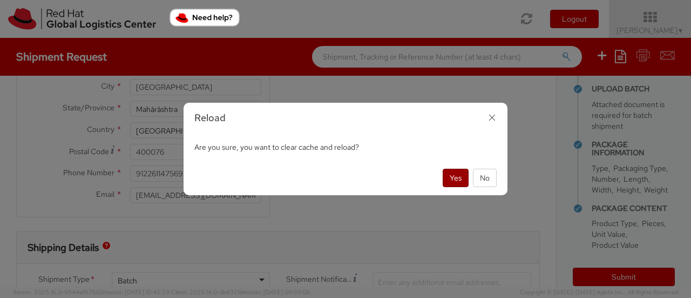
click at [457, 182] on button "Yes" at bounding box center [456, 178] width 26 height 18
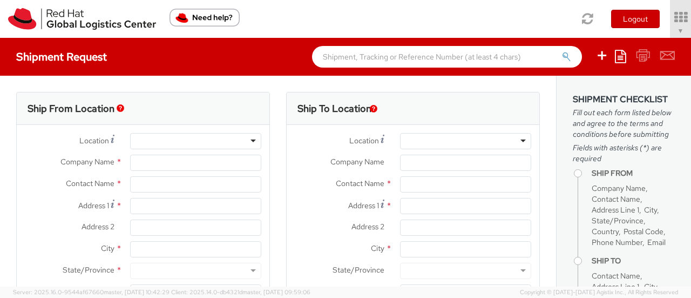
scroll to position [54, 0]
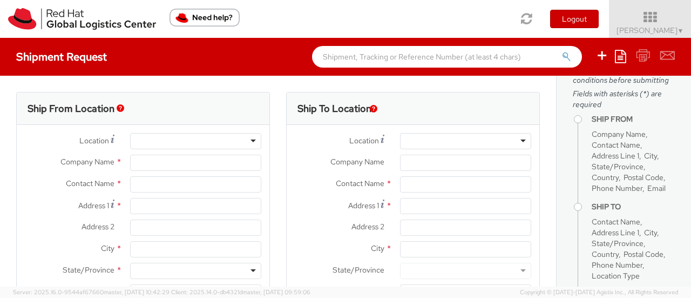
select select "763"
select select
click at [252, 135] on div at bounding box center [195, 141] width 131 height 16
click at [247, 139] on div at bounding box center [195, 141] width 131 height 16
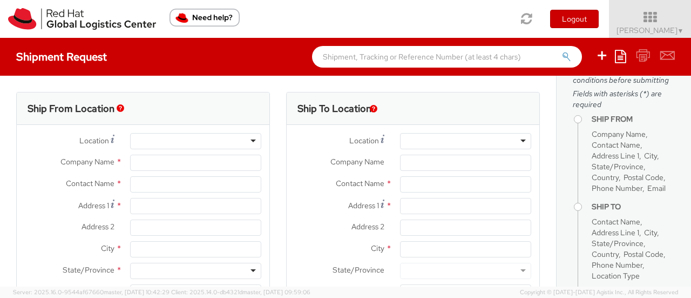
click at [247, 145] on div at bounding box center [195, 141] width 131 height 16
click at [249, 142] on div at bounding box center [195, 141] width 131 height 16
type input "Red Hat India Private Limited"
type input "[PERSON_NAME]"
type input "A-201, Supreme Business Park"
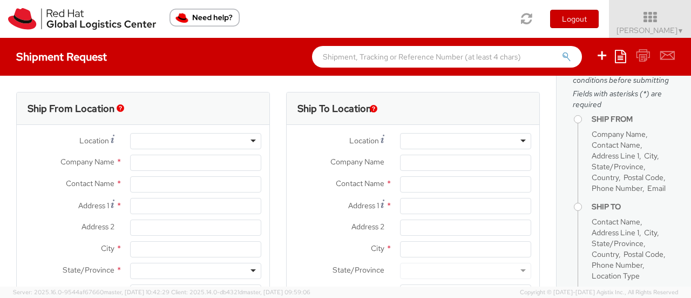
type input "Hiranandani Gardens"
type input "MUMBAI"
type input "400076"
type input "912261147569"
type input "avaidya@redhat.com"
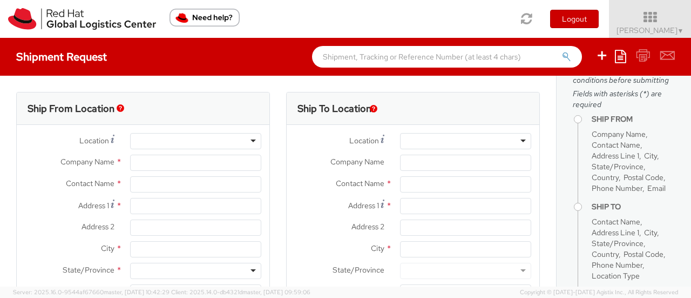
select select "CM"
select select "KGS"
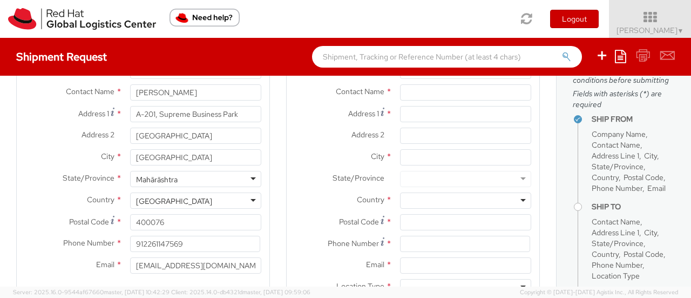
scroll to position [108, 0]
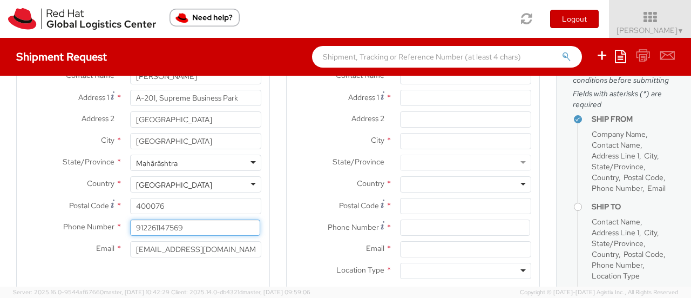
drag, startPoint x: 228, startPoint y: 234, endPoint x: 84, endPoint y: 217, distance: 144.7
click at [84, 217] on div "Location * RH - Mumbai RH - Mumbai RH - Amsterdam - MSO RH - Amsterdam Data Cen…" at bounding box center [143, 144] width 253 height 238
type input "9820875787"
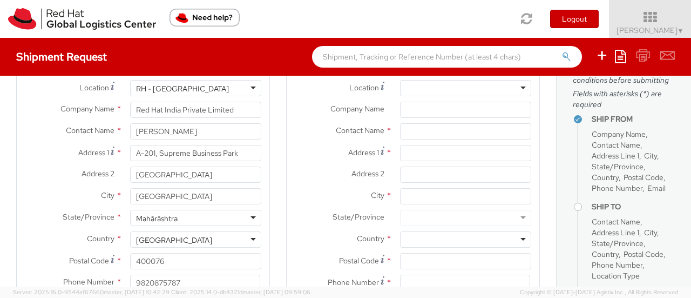
scroll to position [0, 0]
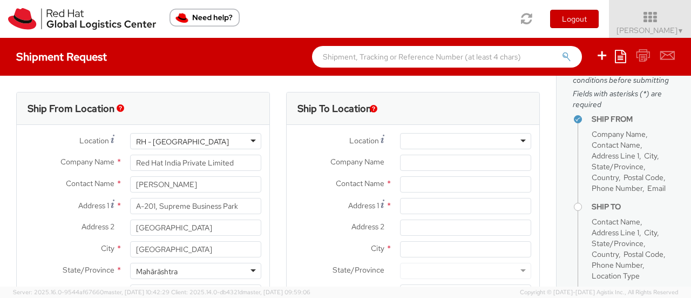
click at [447, 139] on div at bounding box center [465, 141] width 131 height 16
type input "R"
paste input "Rajasthan Technology (R-CAT)"
type input "Rajasthan Technology (R-CAT)"
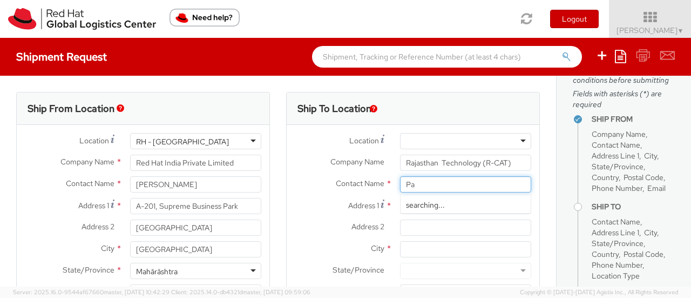
type input "P"
type input "Pawan Khatri"
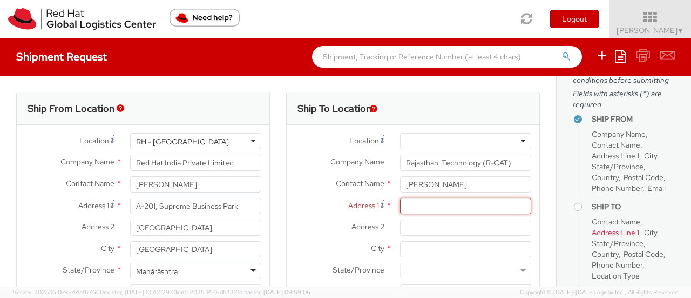
paste input "Tonk Rd, Panch Batti,"
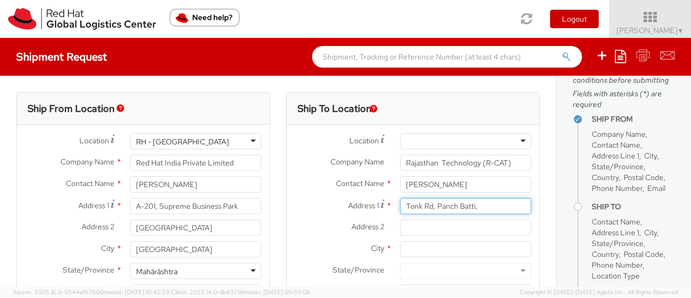
type input "Tonk Rd, Panch Batti,"
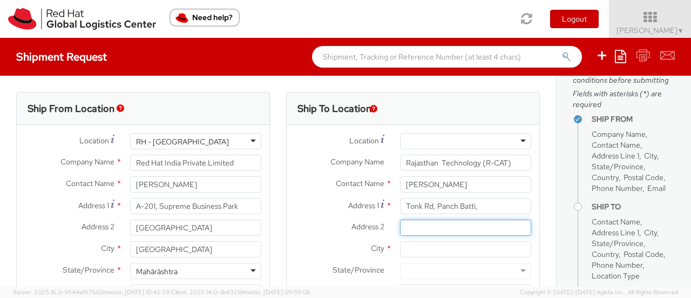
paste input "Sangram Colony, Ashok Nagar"
type input "Sangram Colony, Ashok Nagar"
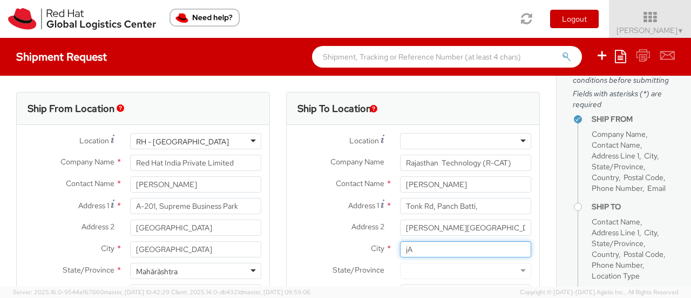
type input "j"
type input "Jaipur"
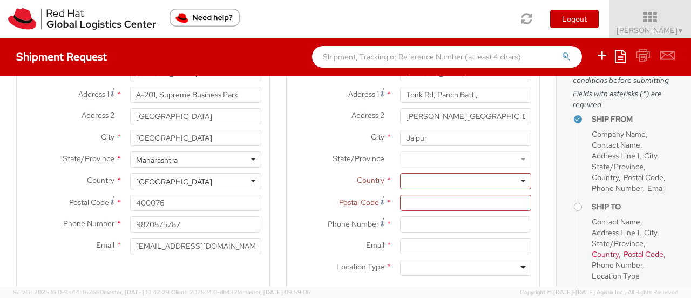
click at [451, 189] on div "Country * Afghanistan Albania Algeria American Samoa Andorra Angola Anguilla An…" at bounding box center [413, 184] width 253 height 22
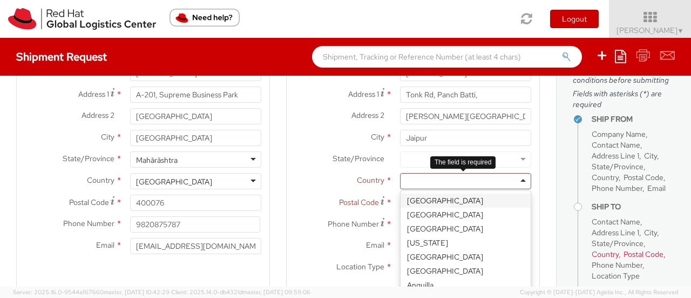
click at [451, 183] on div at bounding box center [465, 181] width 131 height 16
type input "ind"
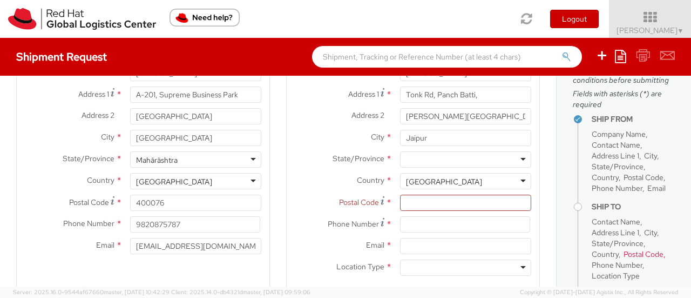
scroll to position [0, 0]
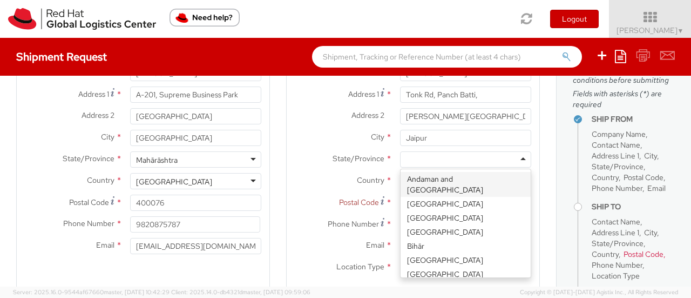
click at [432, 166] on div at bounding box center [465, 159] width 131 height 16
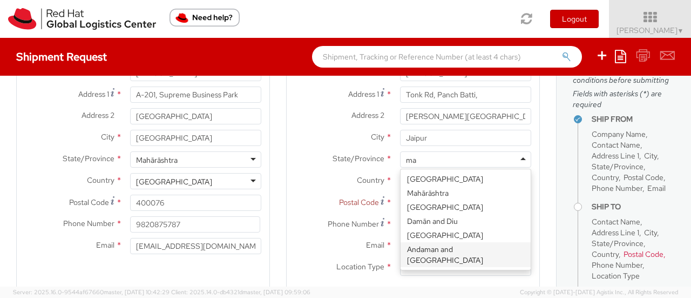
type input "m"
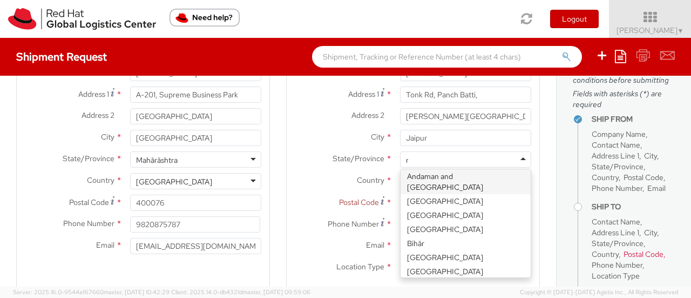
scroll to position [3, 0]
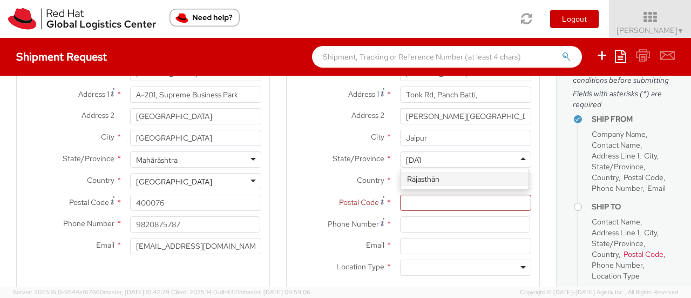
type input "rajas"
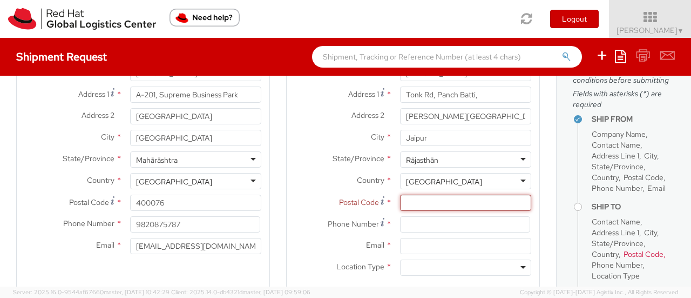
click at [428, 198] on input "Postal Code *" at bounding box center [465, 202] width 131 height 16
paste input "302007"
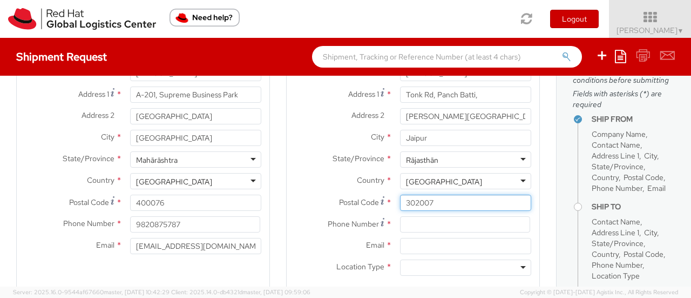
type input "302007"
click at [417, 217] on input at bounding box center [465, 224] width 130 height 16
paste input "9783696999"
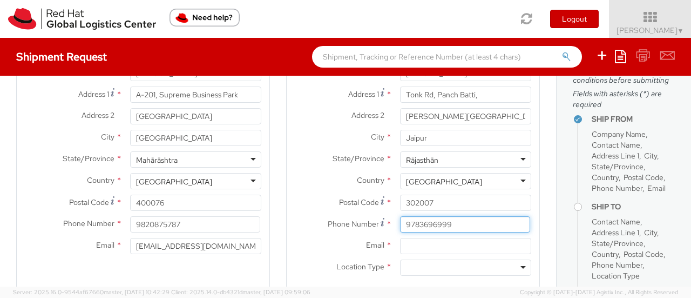
type input "9783696999"
click at [407, 243] on input "Email *" at bounding box center [465, 246] width 131 height 16
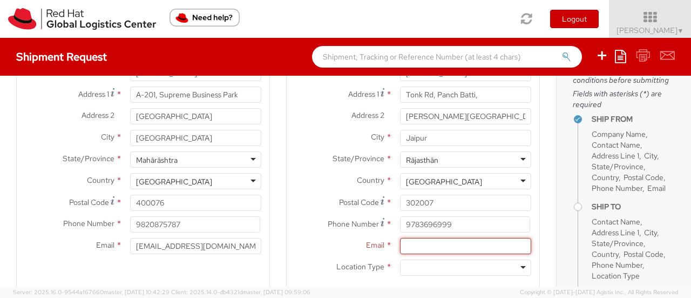
paste input "inforcat@rajasthan.gov.in"
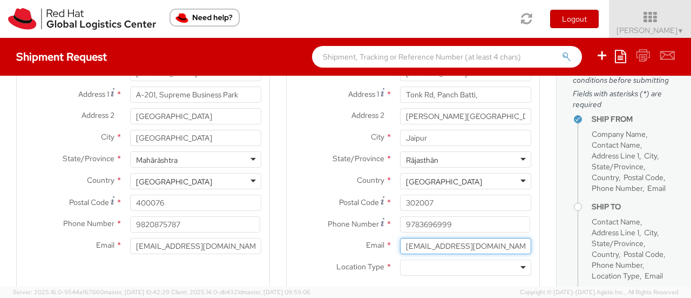
type input "inforcat@rajasthan.gov.in"
click at [435, 268] on div at bounding box center [465, 267] width 131 height 16
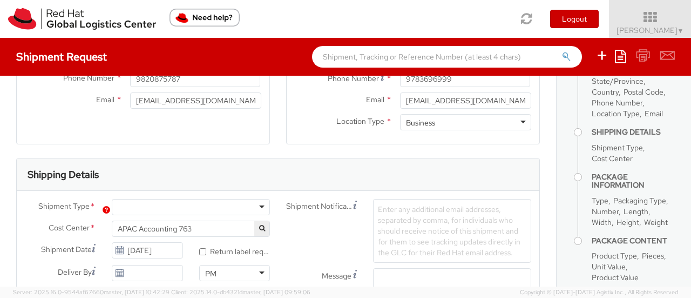
scroll to position [273, 0]
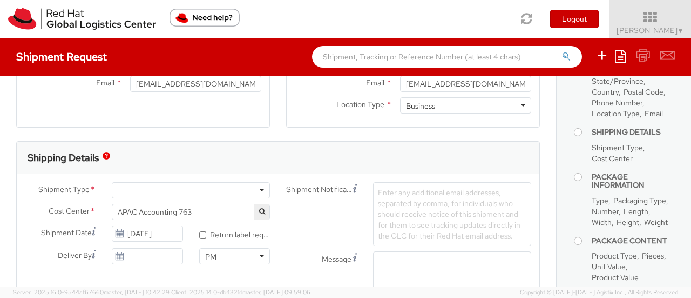
click at [254, 177] on div "Shipment Type * Batch Business Cost Center * APAC Accounting 763 APAC Accountin…" at bounding box center [278, 250] width 523 height 153
click at [249, 184] on div at bounding box center [191, 190] width 158 height 16
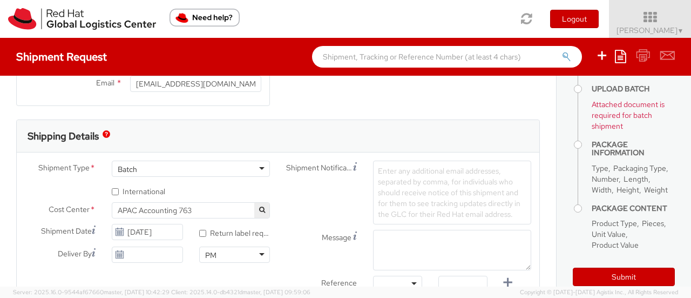
click at [251, 172] on div "Batch" at bounding box center [191, 168] width 158 height 16
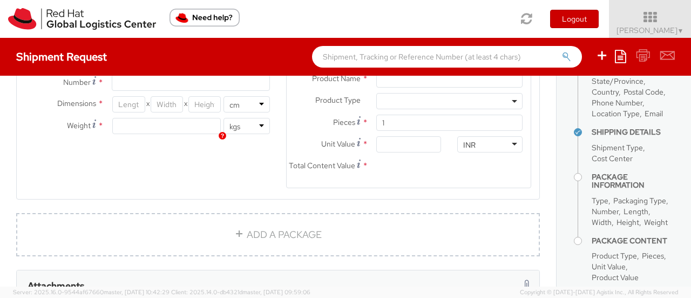
scroll to position [754, 0]
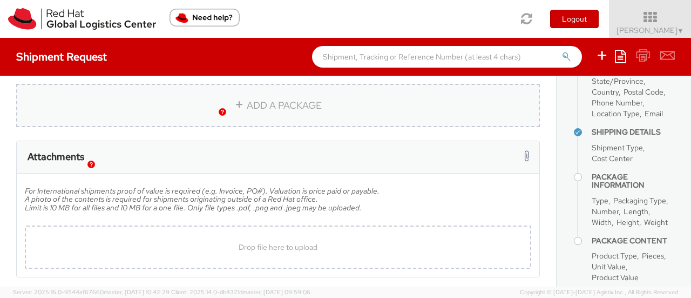
click at [307, 112] on link "ADD A PACKAGE" at bounding box center [278, 105] width 524 height 43
select select
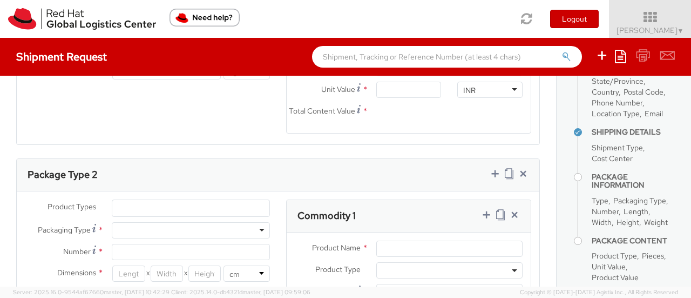
scroll to position [662, 0]
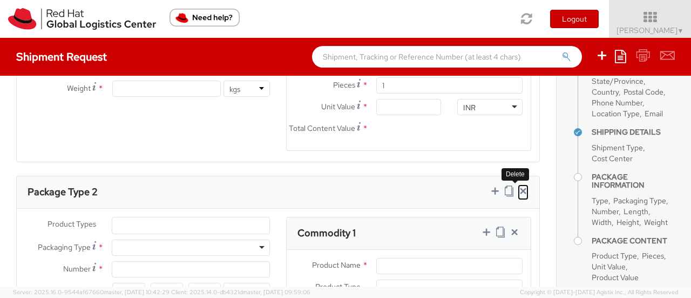
click at [518, 195] on icon at bounding box center [523, 190] width 11 height 11
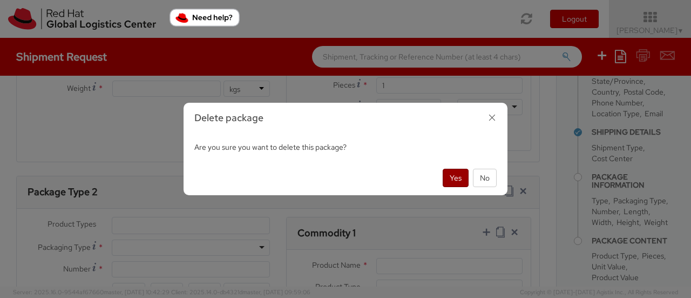
click at [448, 175] on button "Yes" at bounding box center [456, 178] width 26 height 18
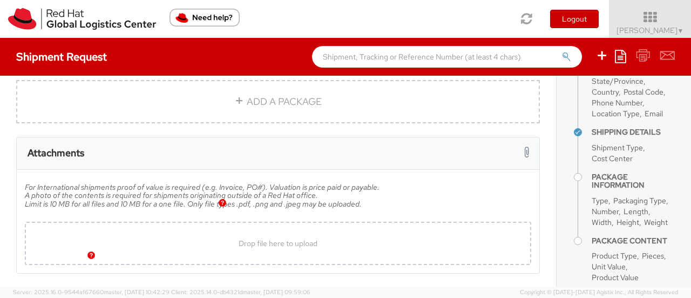
scroll to position [808, 0]
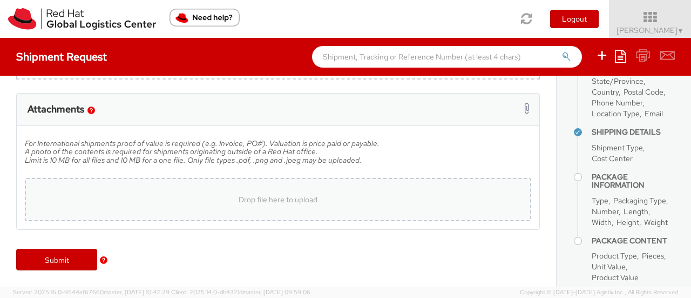
click at [348, 188] on div "Drop file here to upload" at bounding box center [277, 199] width 489 height 26
type input "C:\fakepath\0797_001 (1).pdf"
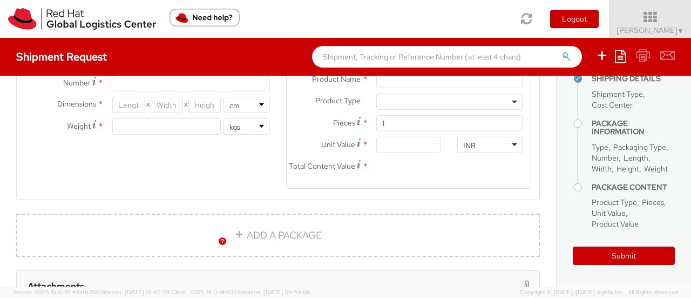
scroll to position [527, 0]
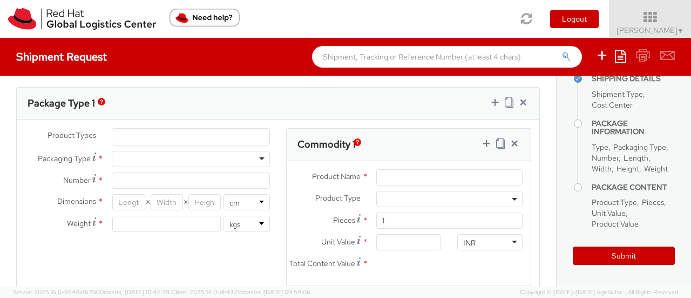
click at [170, 130] on ul at bounding box center [190, 137] width 157 height 16
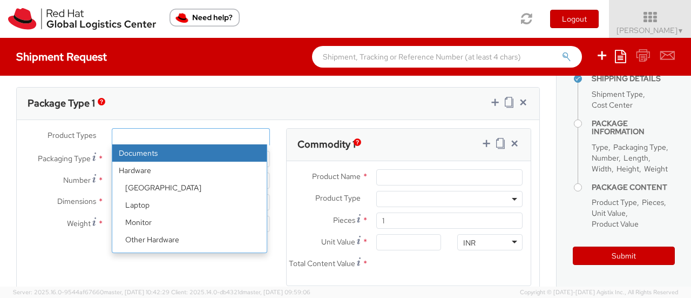
select select "DOCUMENT"
type input "Documents"
select select "DOCUMENT"
type input "1.00"
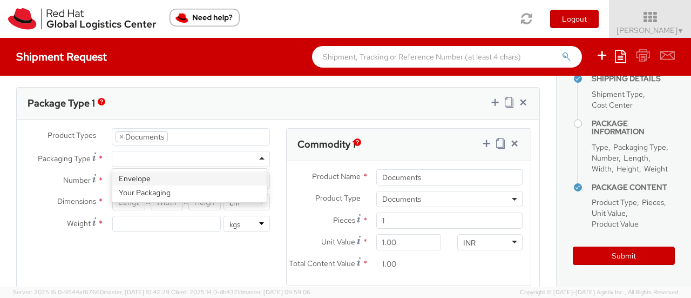
click at [162, 156] on div at bounding box center [191, 159] width 158 height 16
click at [149, 169] on div "Envelope Your Packaging" at bounding box center [189, 185] width 155 height 33
type input "1"
type input "24.13"
type input "31.75"
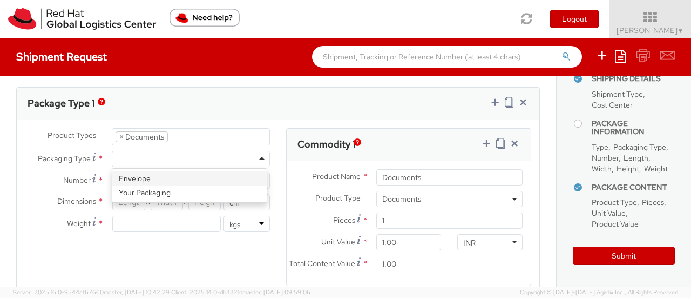
type input "0.64"
type input "0.5"
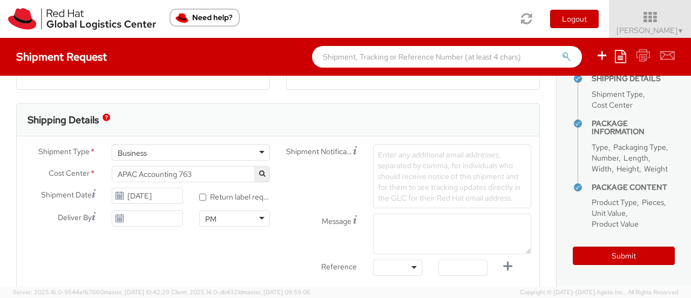
scroll to position [343, 0]
click at [604, 250] on button "Submit" at bounding box center [624, 255] width 102 height 18
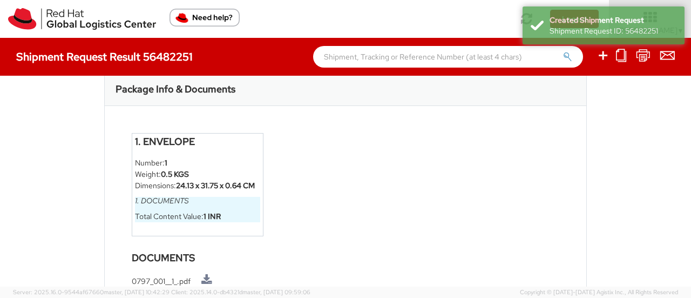
scroll to position [545, 0]
